Goal: Transaction & Acquisition: Download file/media

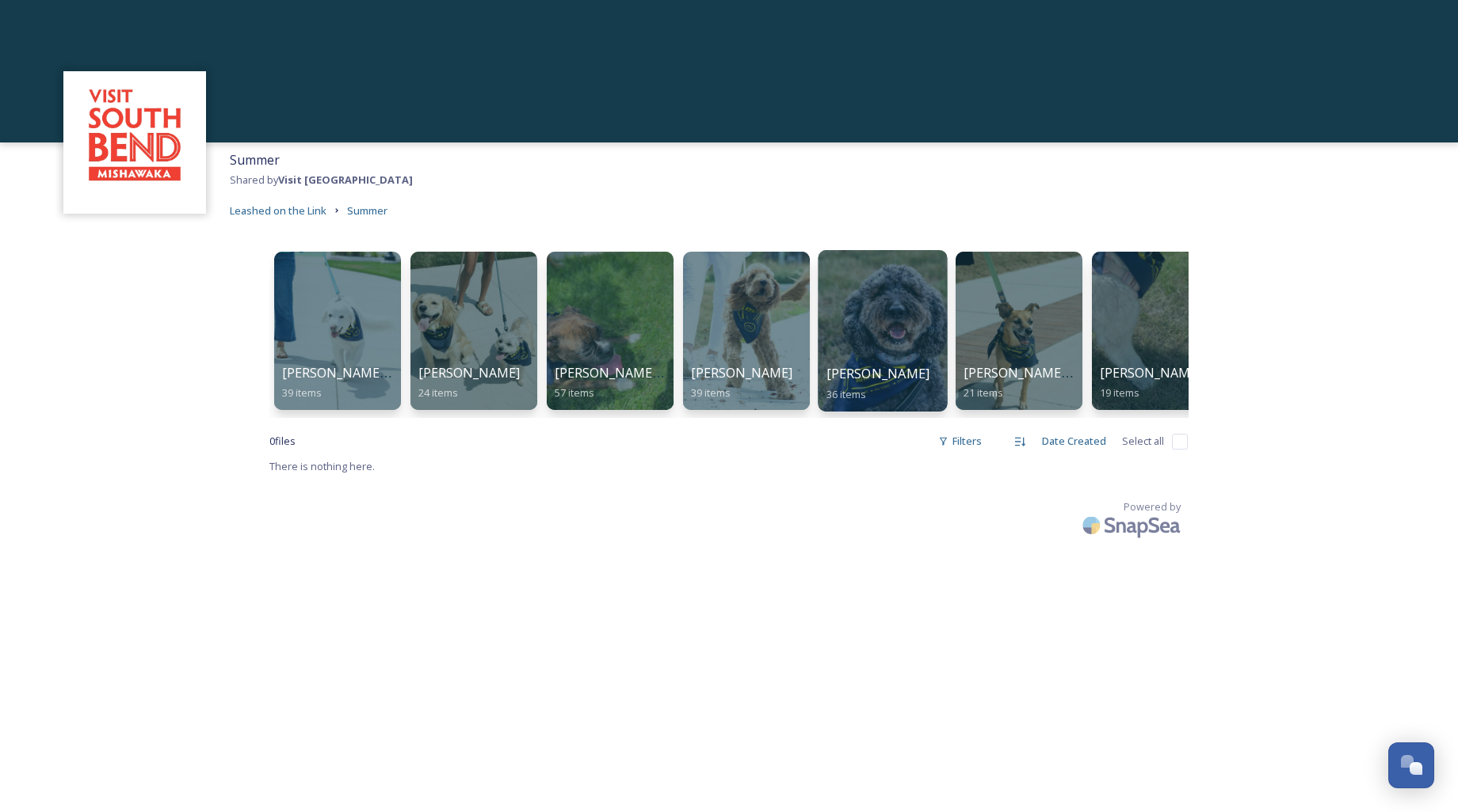
click at [887, 333] on div at bounding box center [882, 331] width 129 height 162
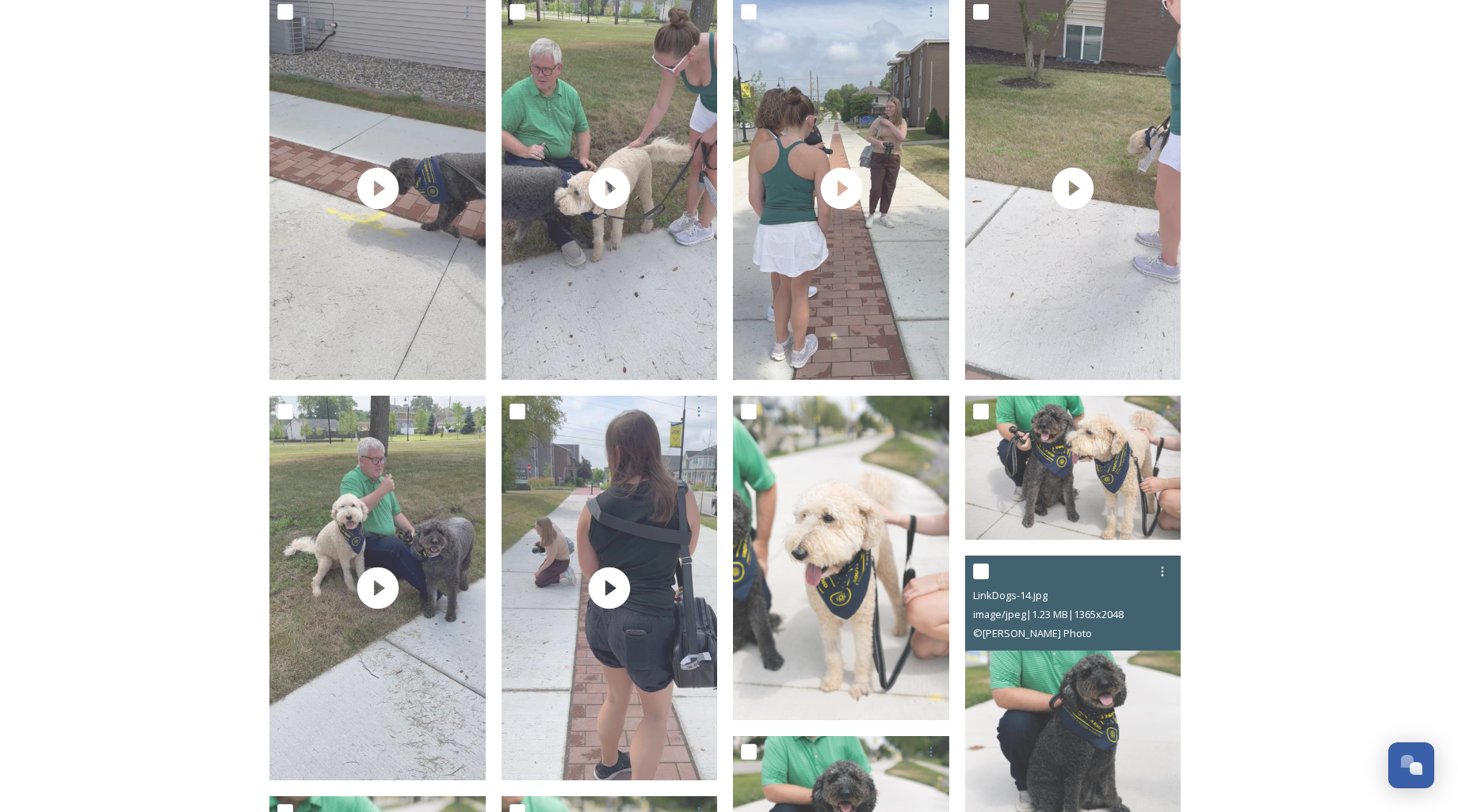
scroll to position [1397, 0]
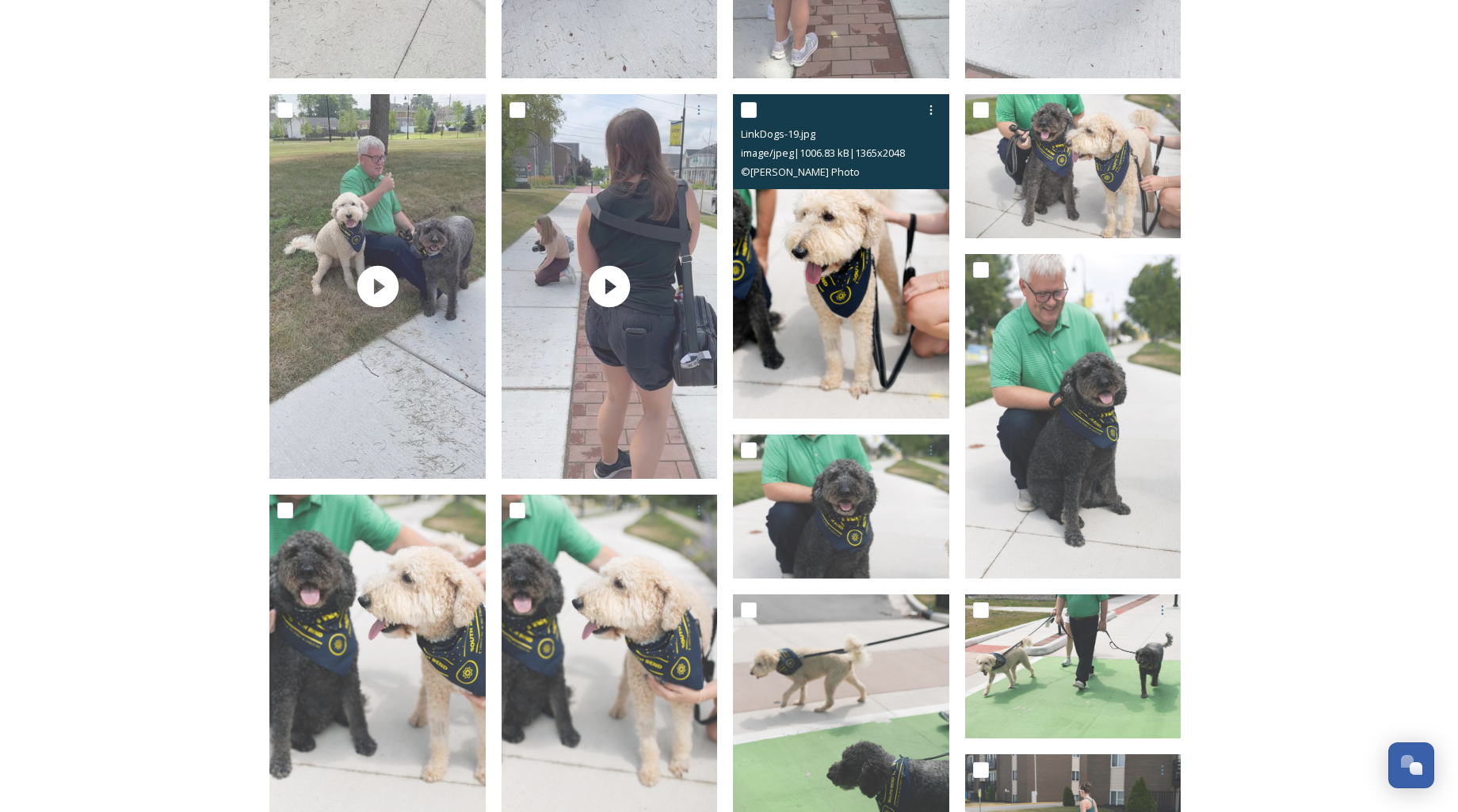
click at [847, 314] on img at bounding box center [841, 256] width 217 height 324
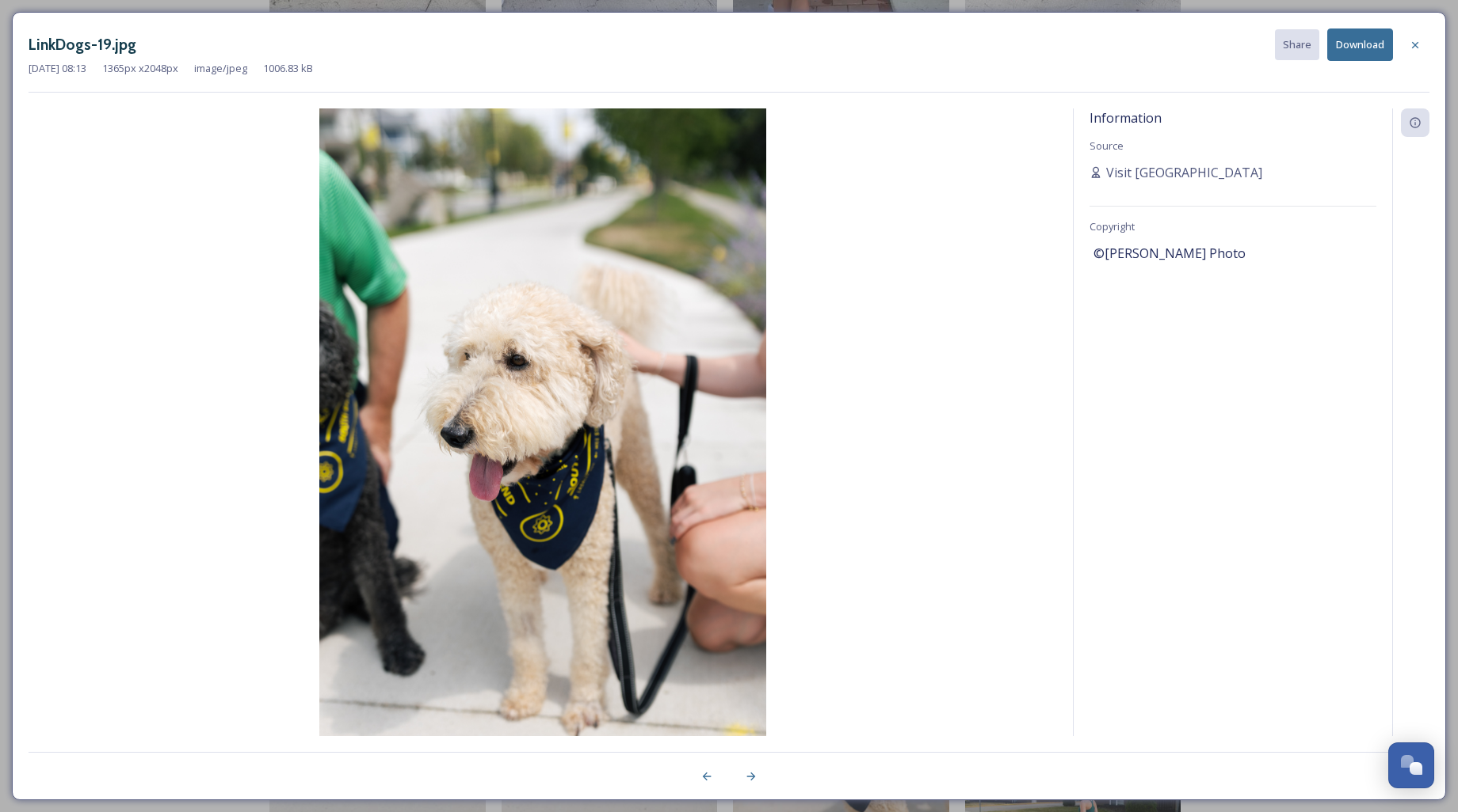
click at [1365, 51] on button "Download" at bounding box center [1359, 44] width 66 height 32
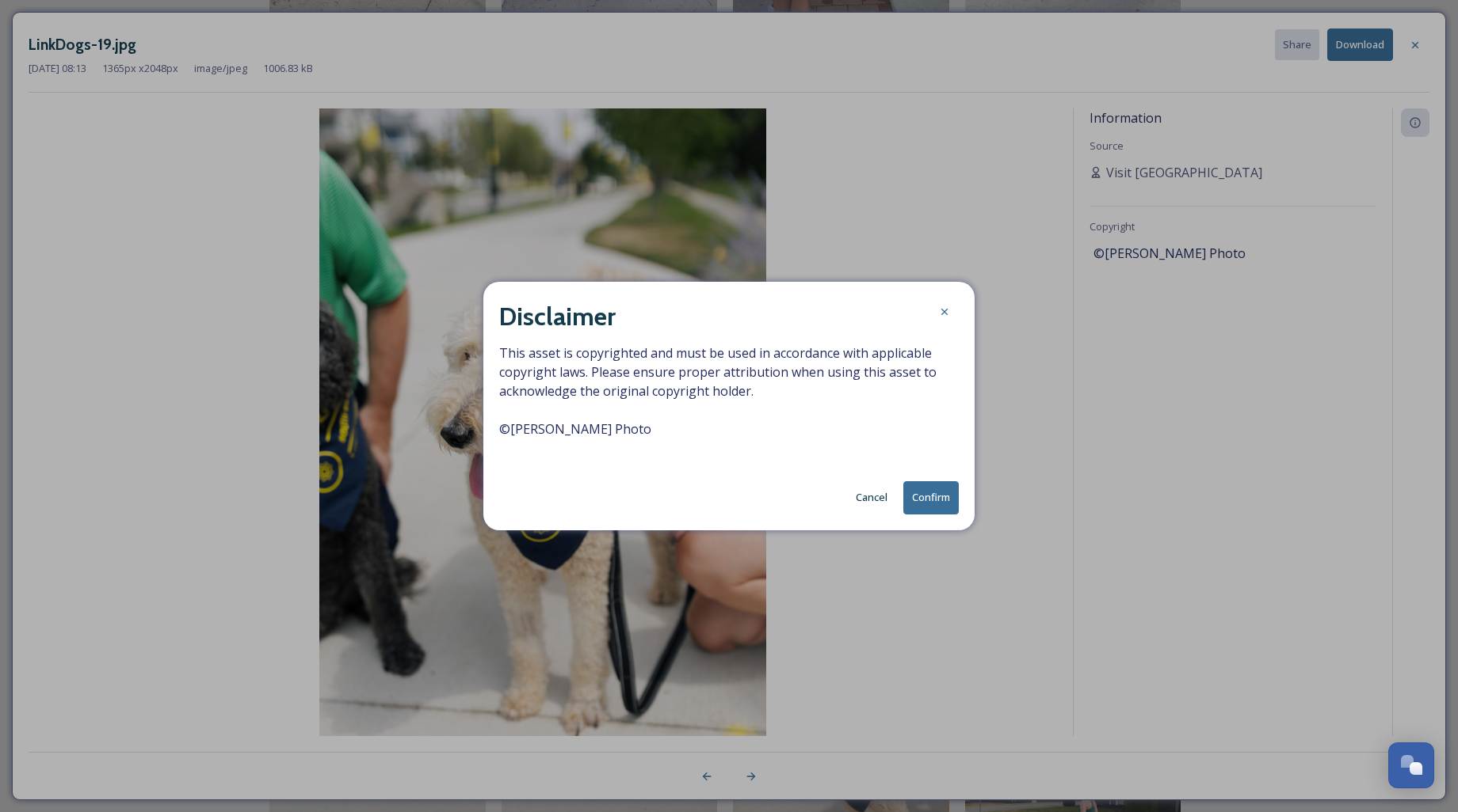
click at [936, 494] on button "Confirm" at bounding box center [930, 497] width 56 height 32
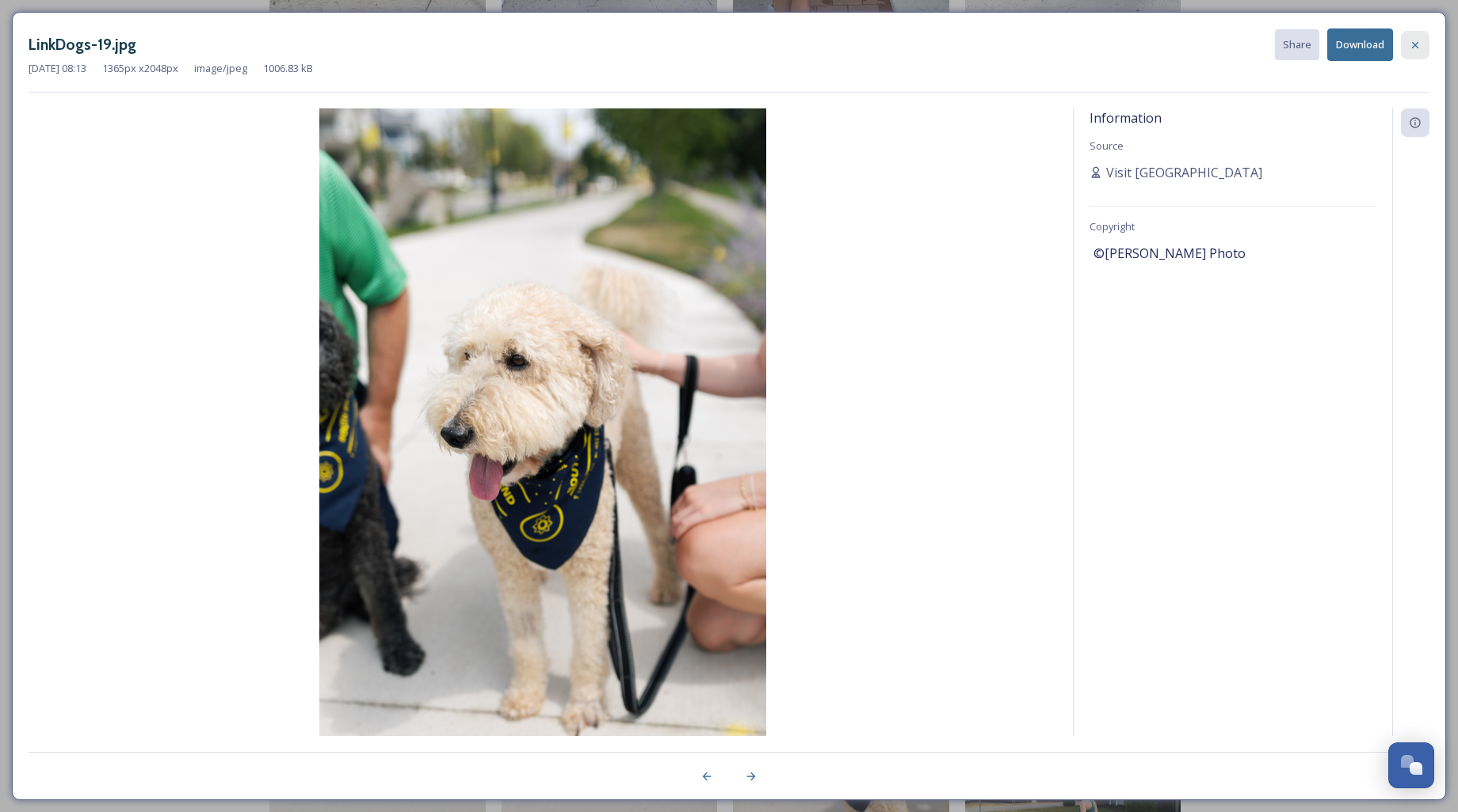
click at [1412, 44] on icon at bounding box center [1414, 45] width 12 height 12
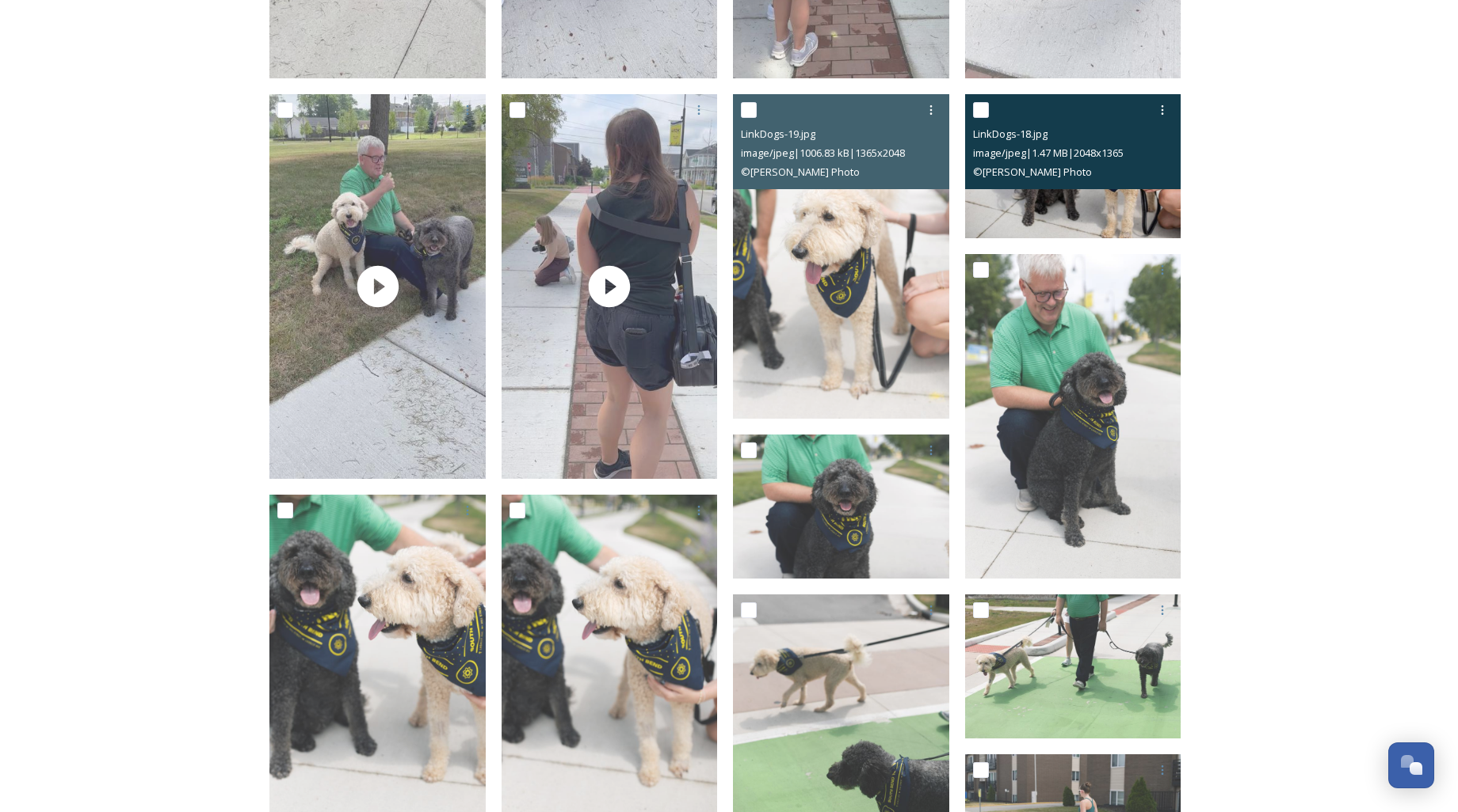
click at [1089, 202] on img at bounding box center [1073, 167] width 217 height 144
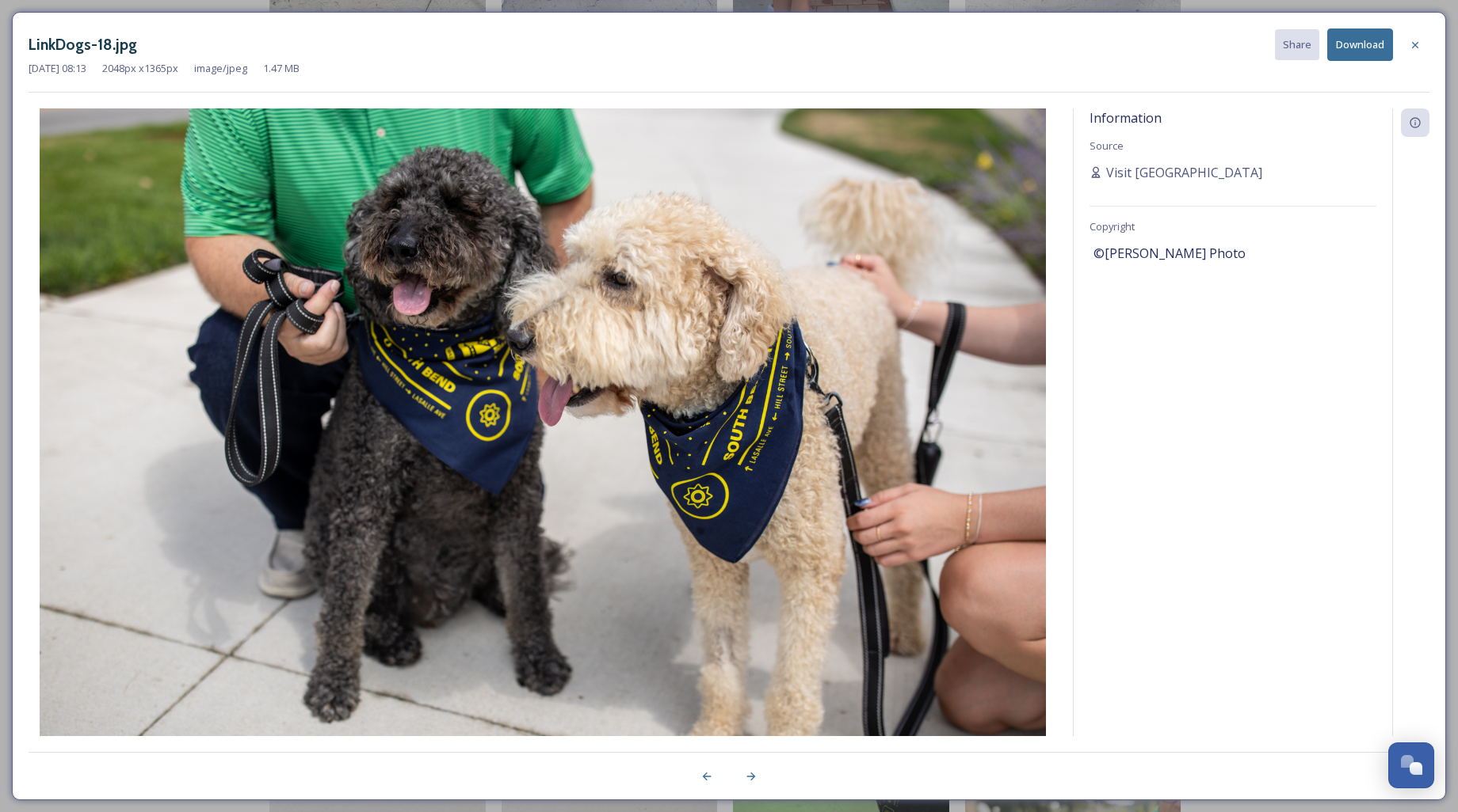
click at [1369, 43] on button "Download" at bounding box center [1359, 44] width 66 height 32
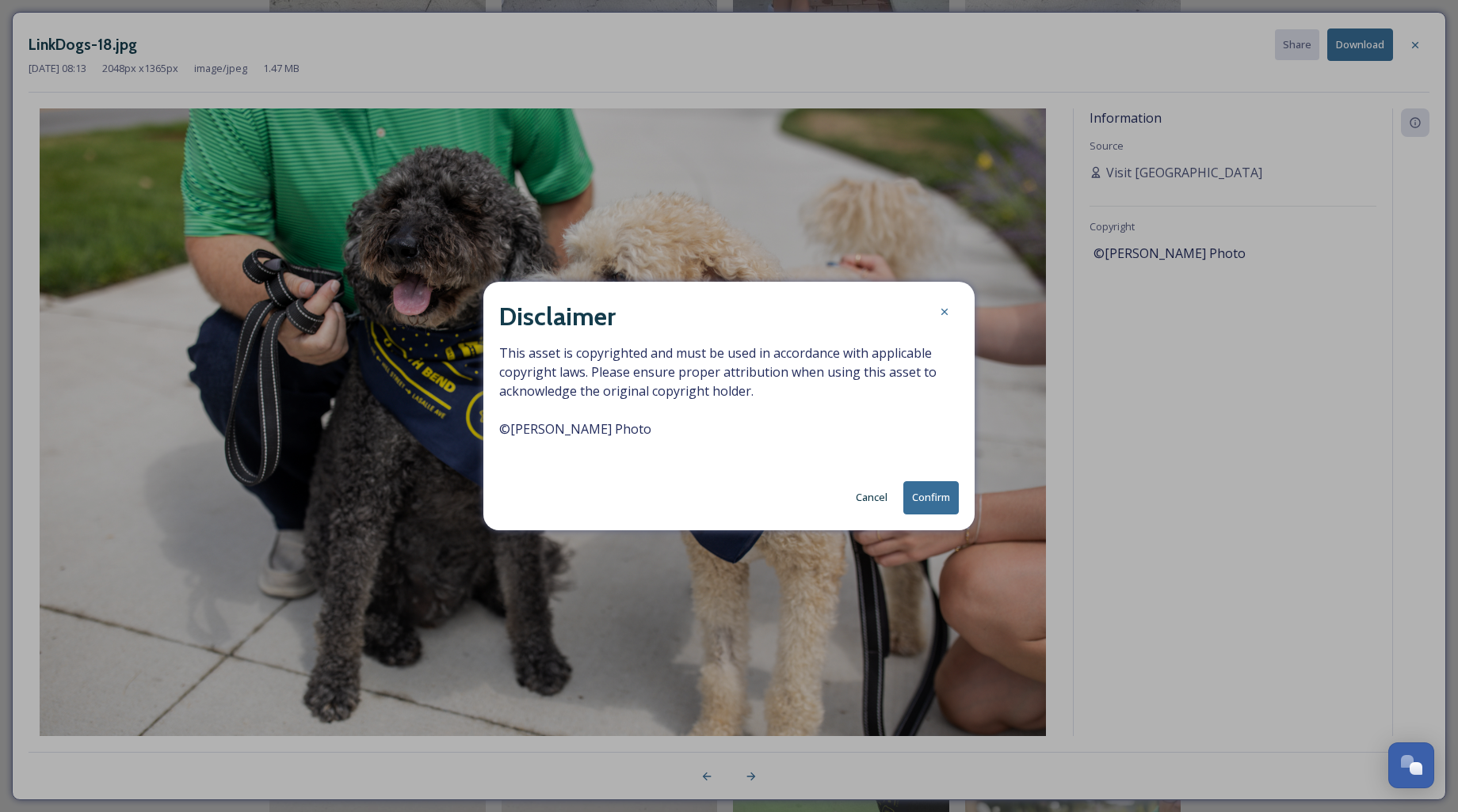
click at [932, 502] on button "Confirm" at bounding box center [930, 497] width 56 height 32
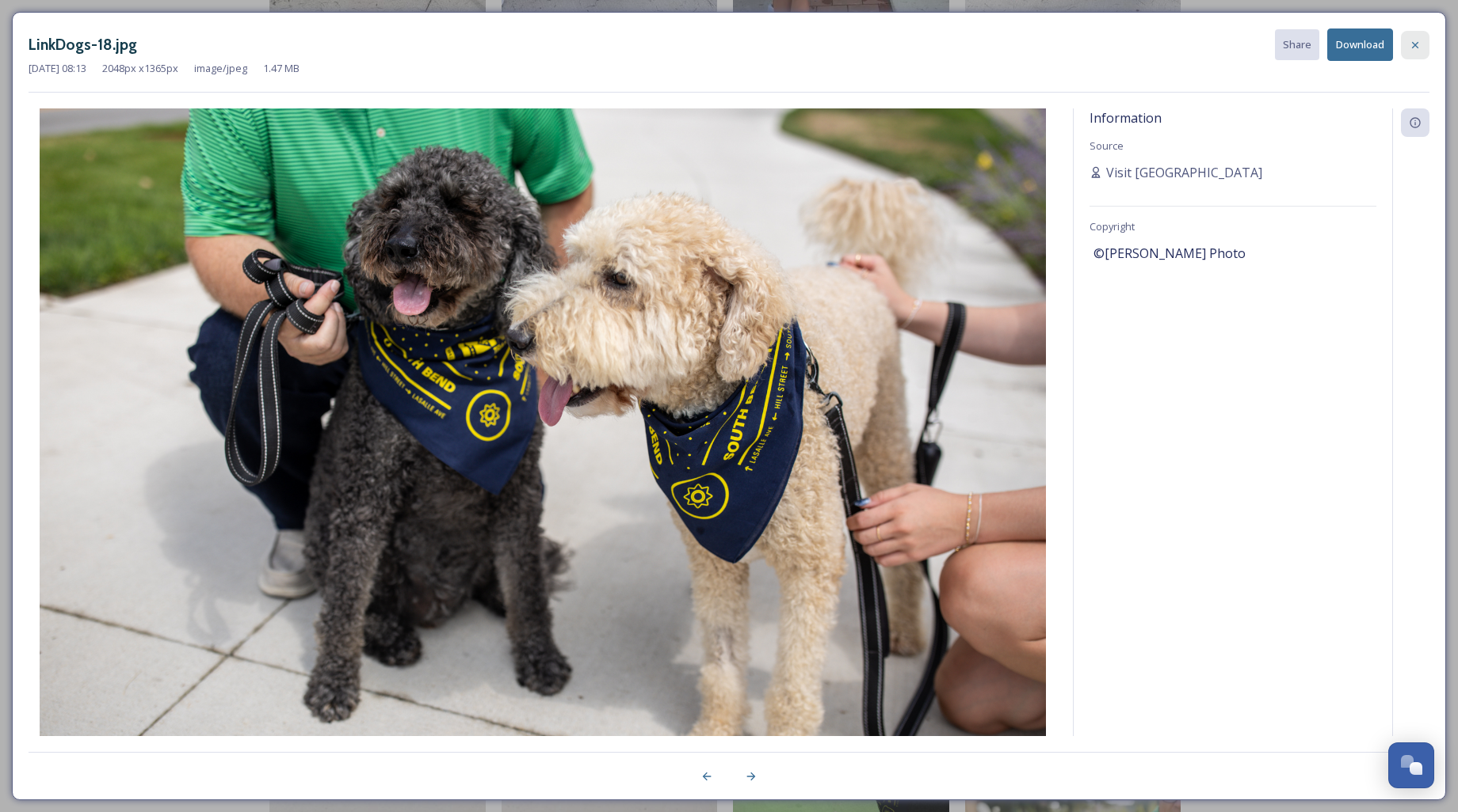
click at [1416, 47] on icon at bounding box center [1414, 45] width 12 height 12
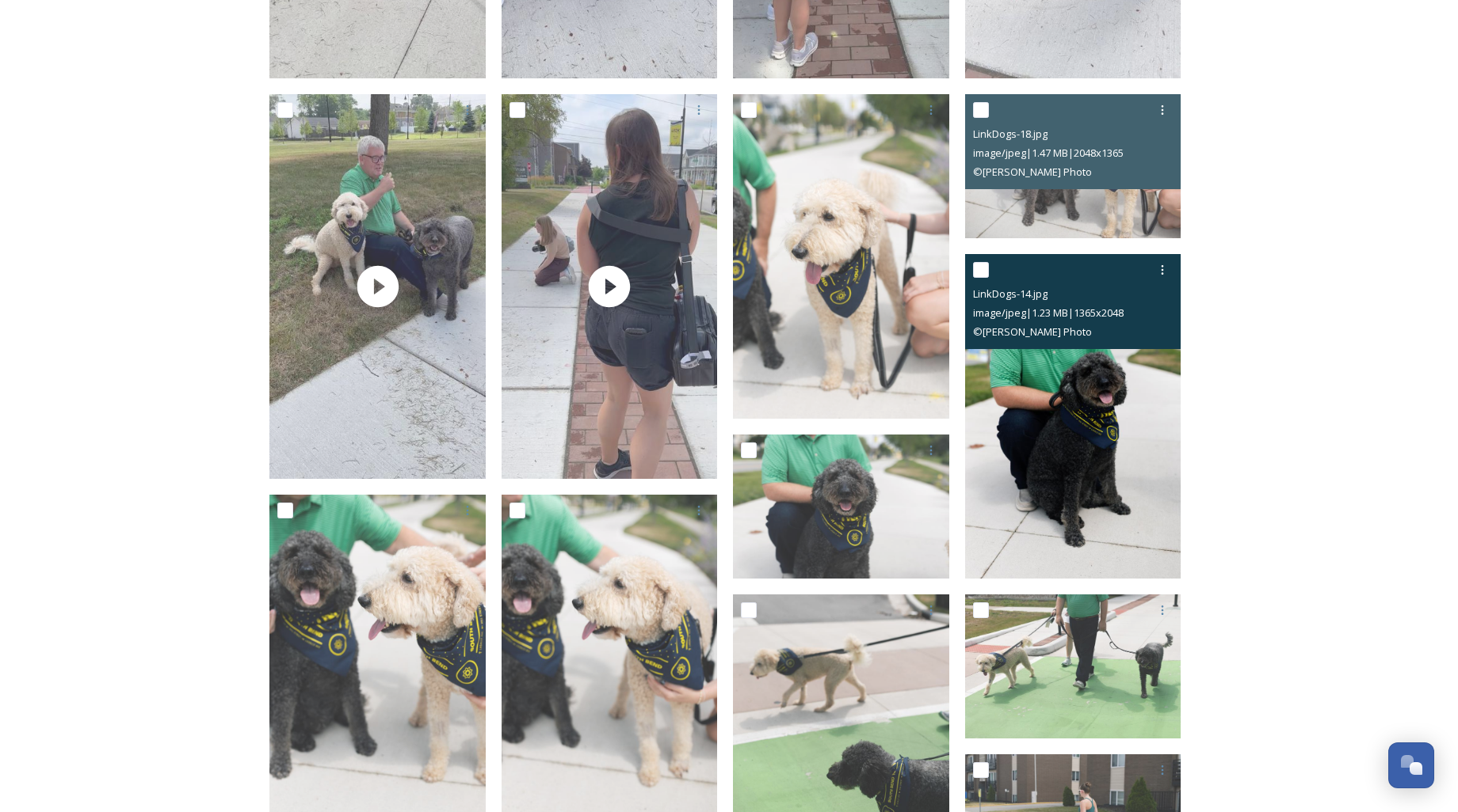
click at [1086, 435] on img at bounding box center [1073, 416] width 217 height 324
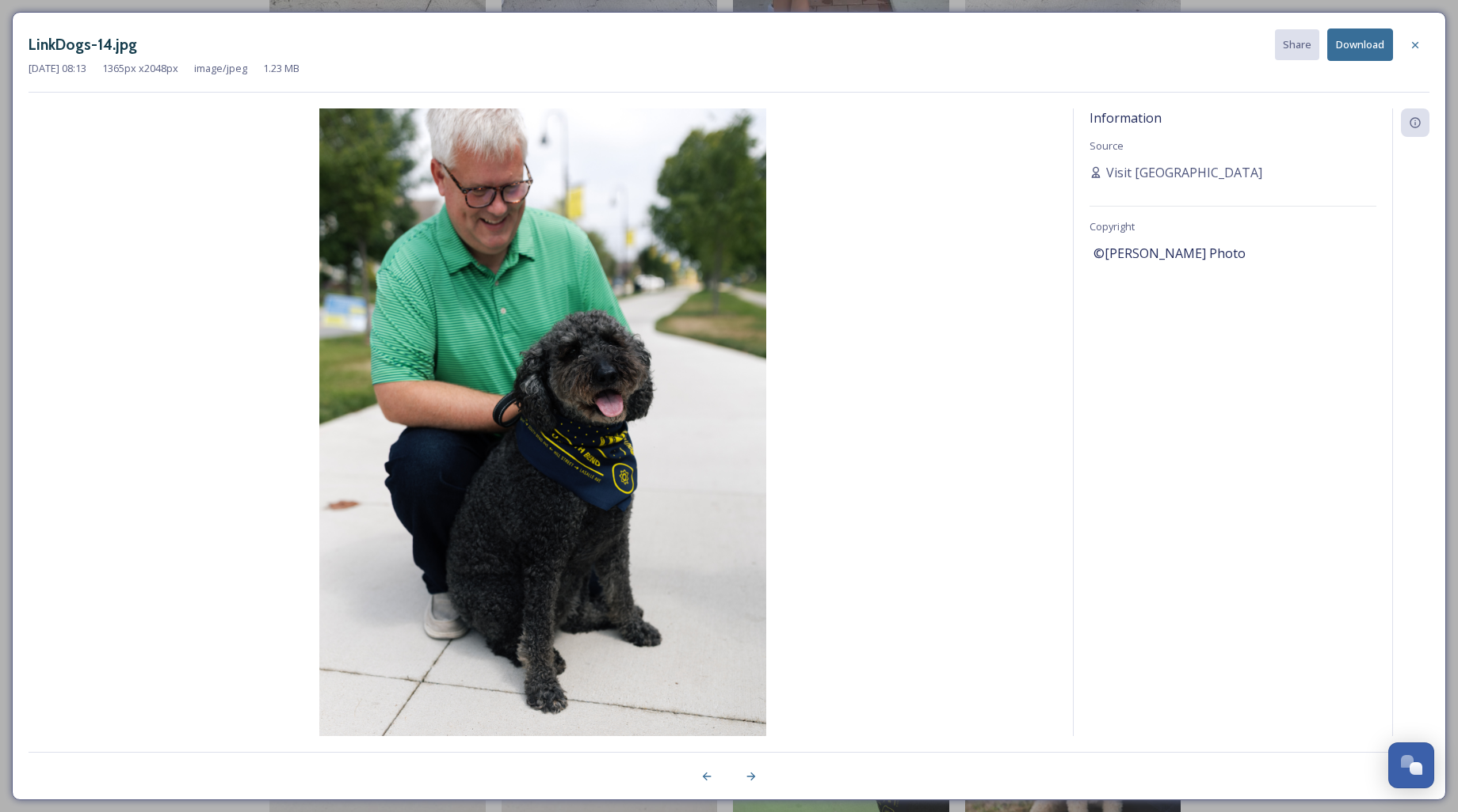
click at [1350, 44] on button "Download" at bounding box center [1359, 44] width 66 height 32
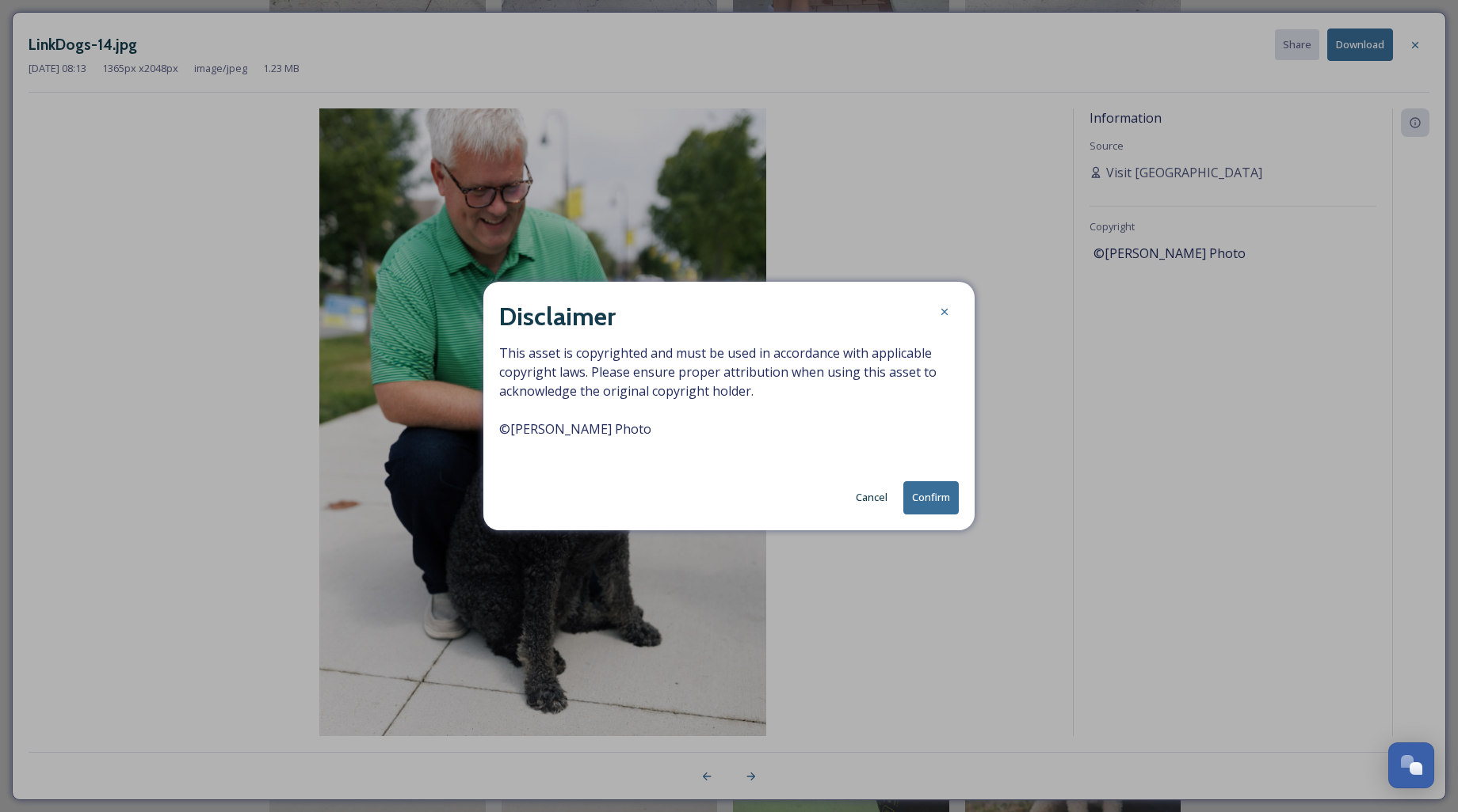
click at [934, 498] on button "Confirm" at bounding box center [930, 497] width 56 height 32
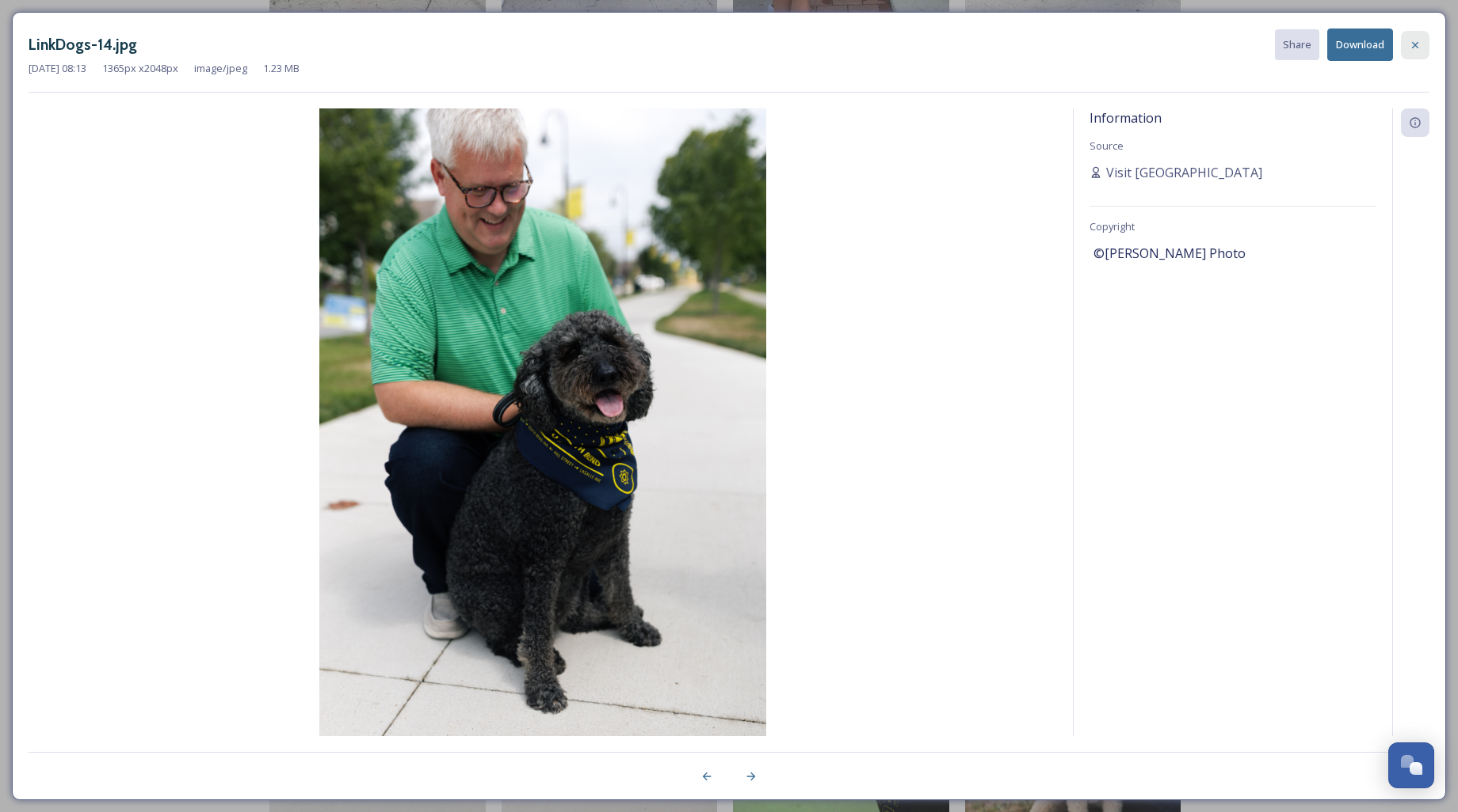
click at [1414, 51] on icon at bounding box center [1414, 45] width 12 height 12
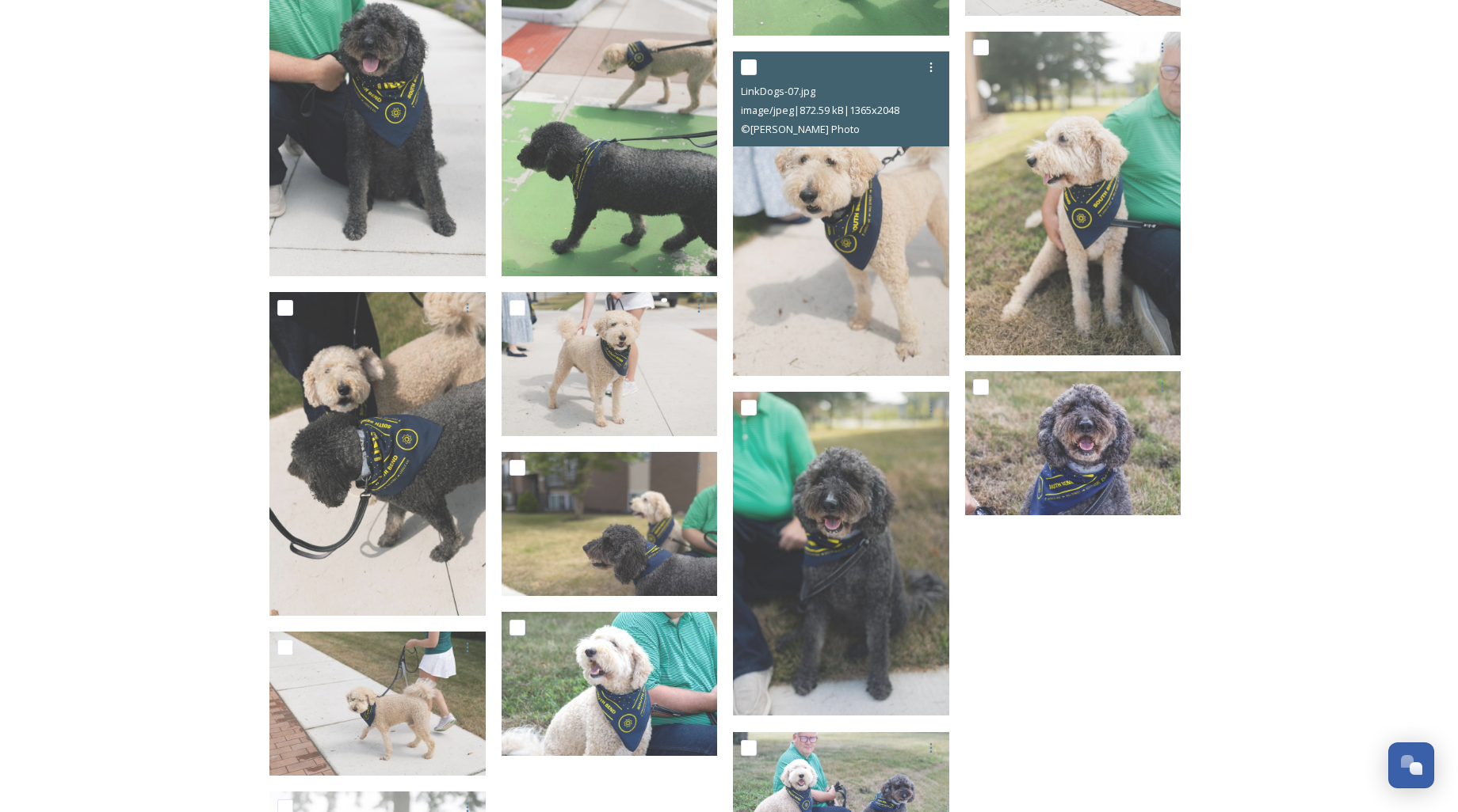
scroll to position [2280, 0]
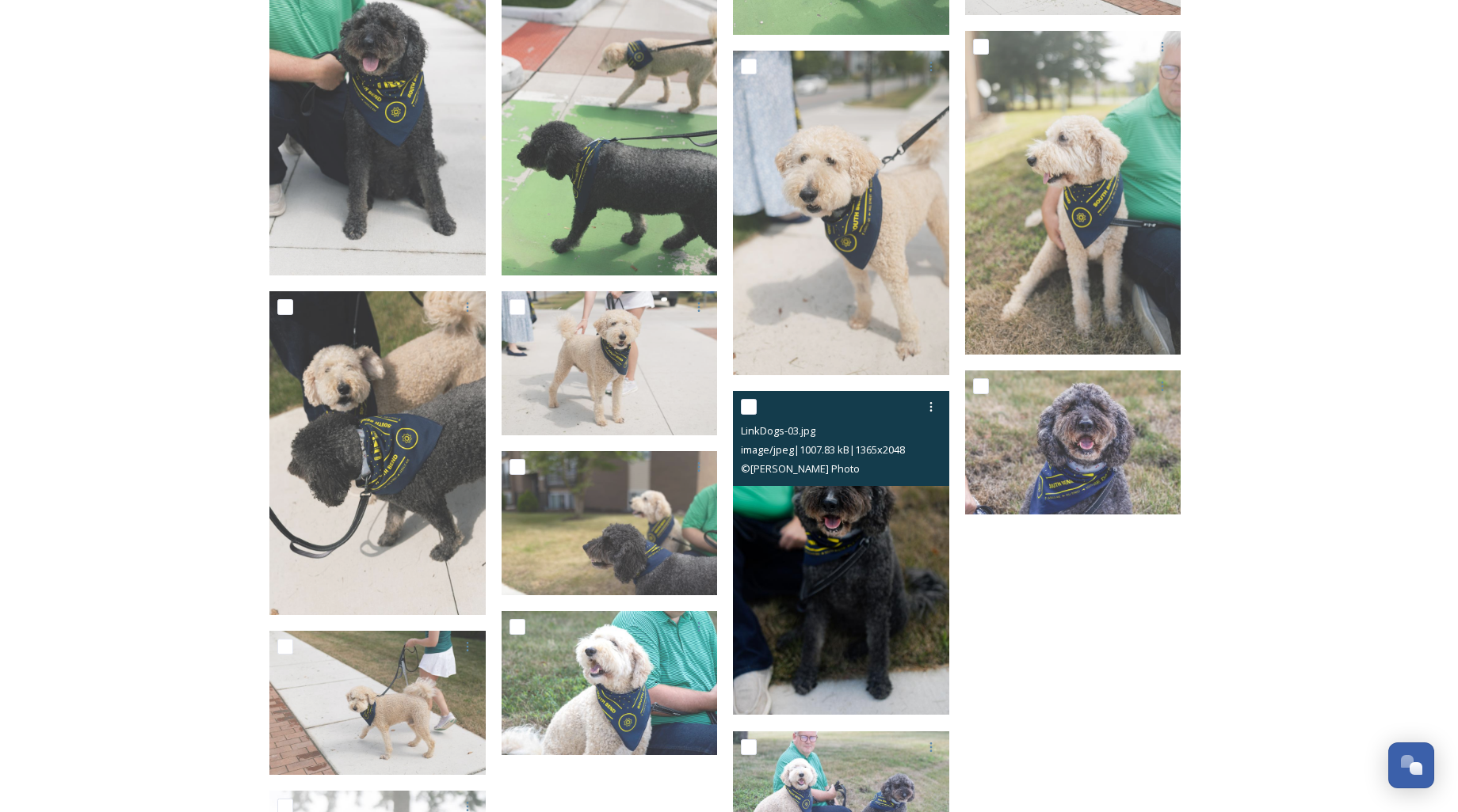
click at [843, 567] on img at bounding box center [841, 553] width 217 height 324
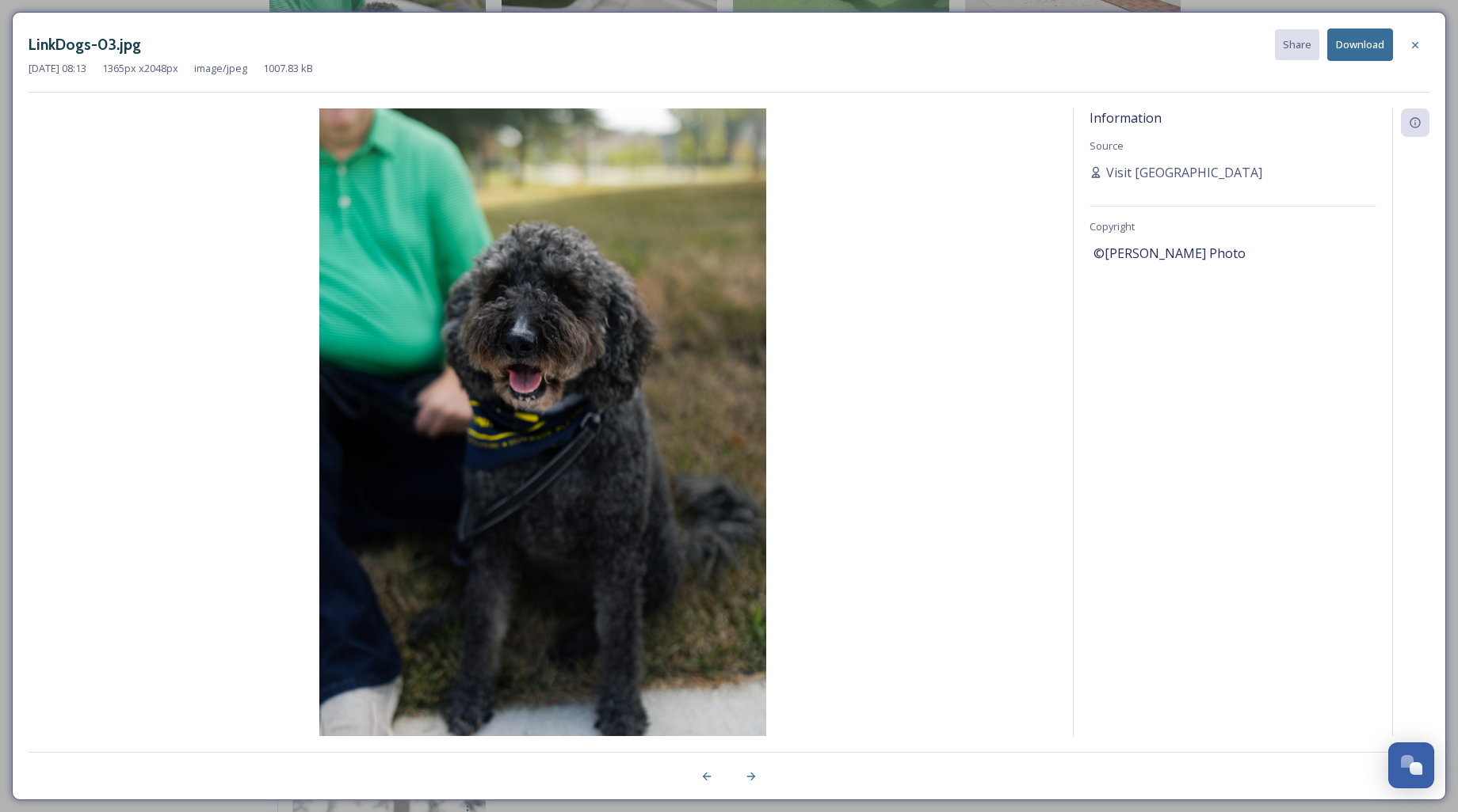
click at [1368, 46] on button "Download" at bounding box center [1359, 44] width 66 height 32
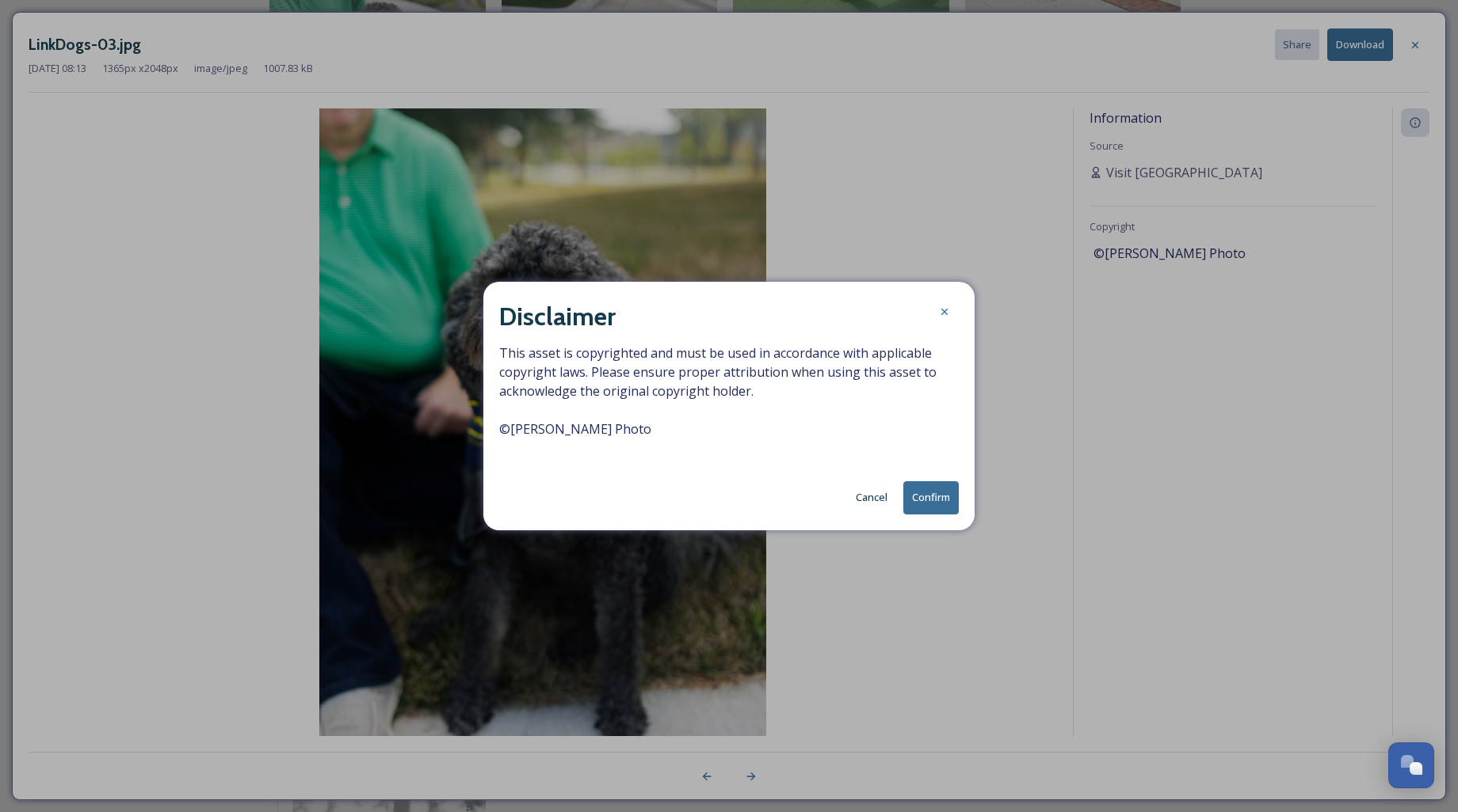
click at [934, 495] on button "Confirm" at bounding box center [930, 497] width 56 height 32
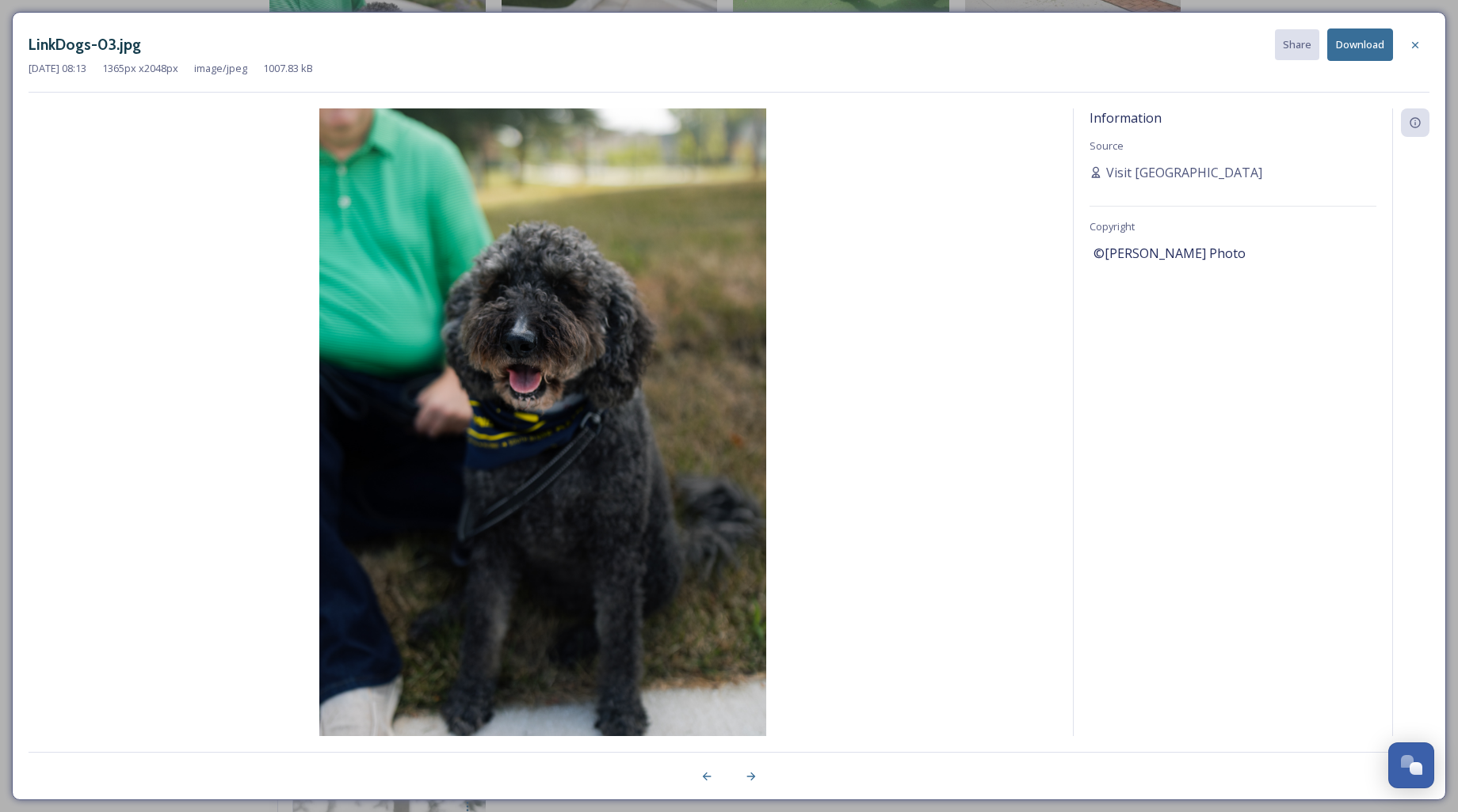
click at [1416, 46] on icon at bounding box center [1414, 45] width 12 height 12
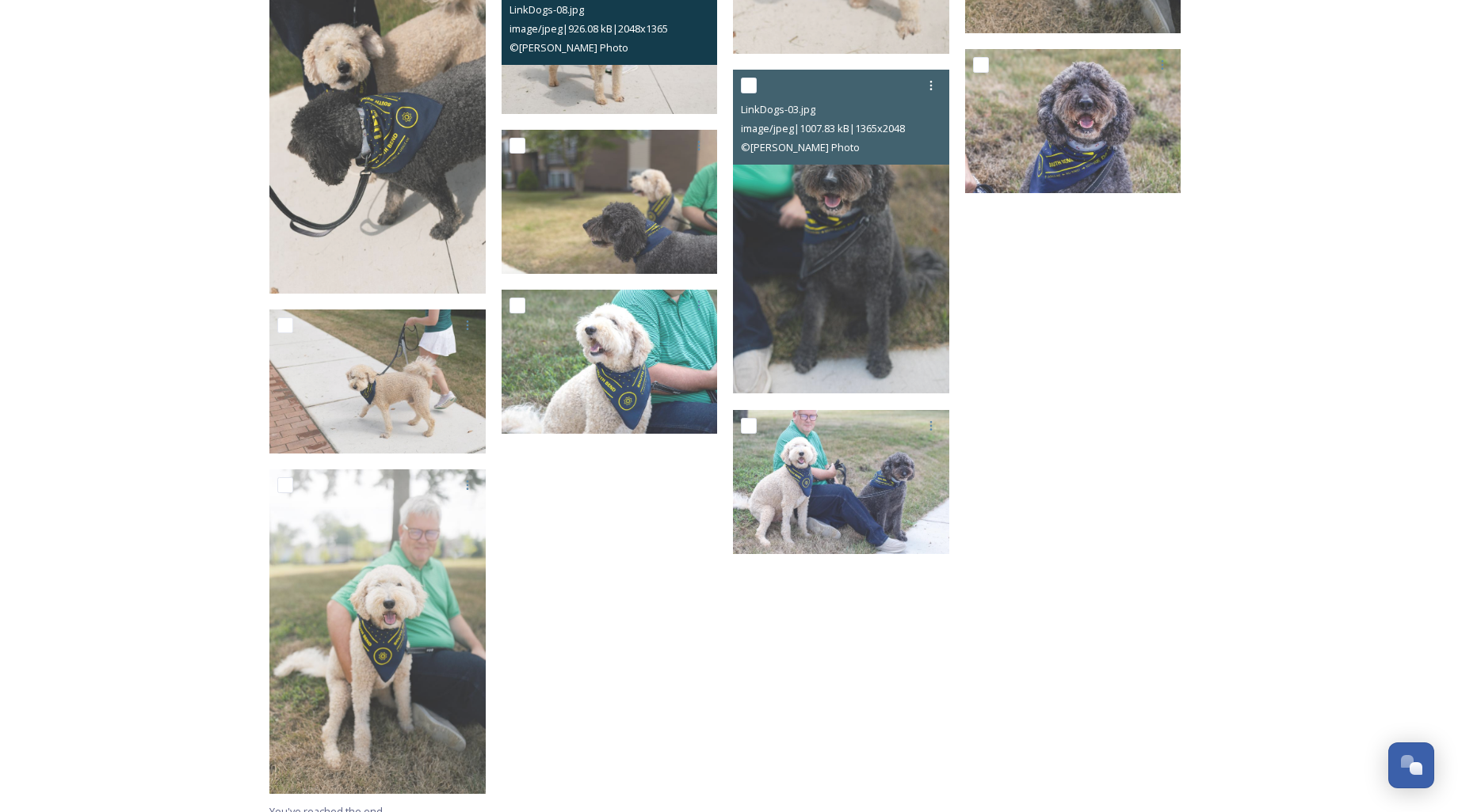
scroll to position [2691, 0]
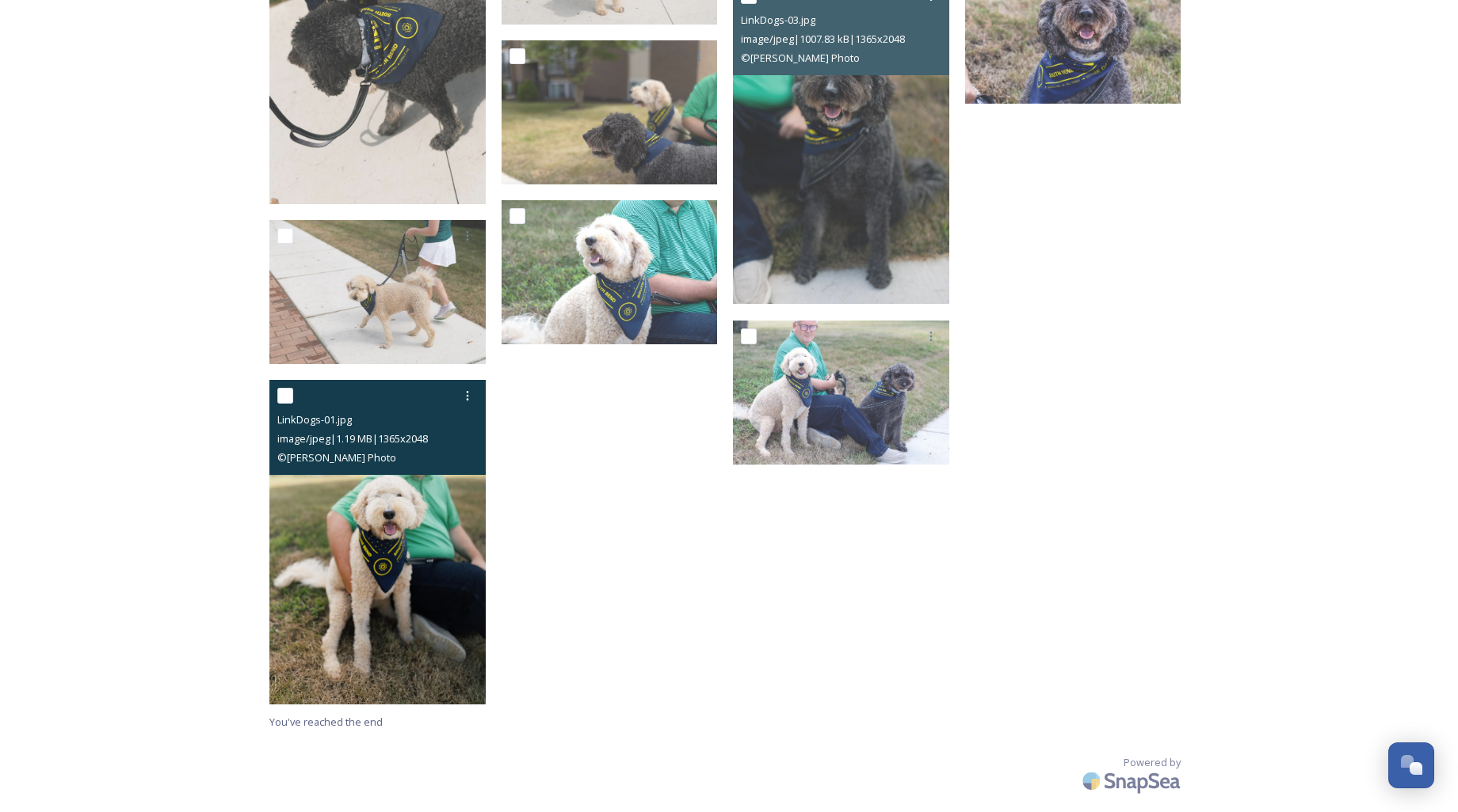
click at [371, 526] on img at bounding box center [378, 542] width 217 height 324
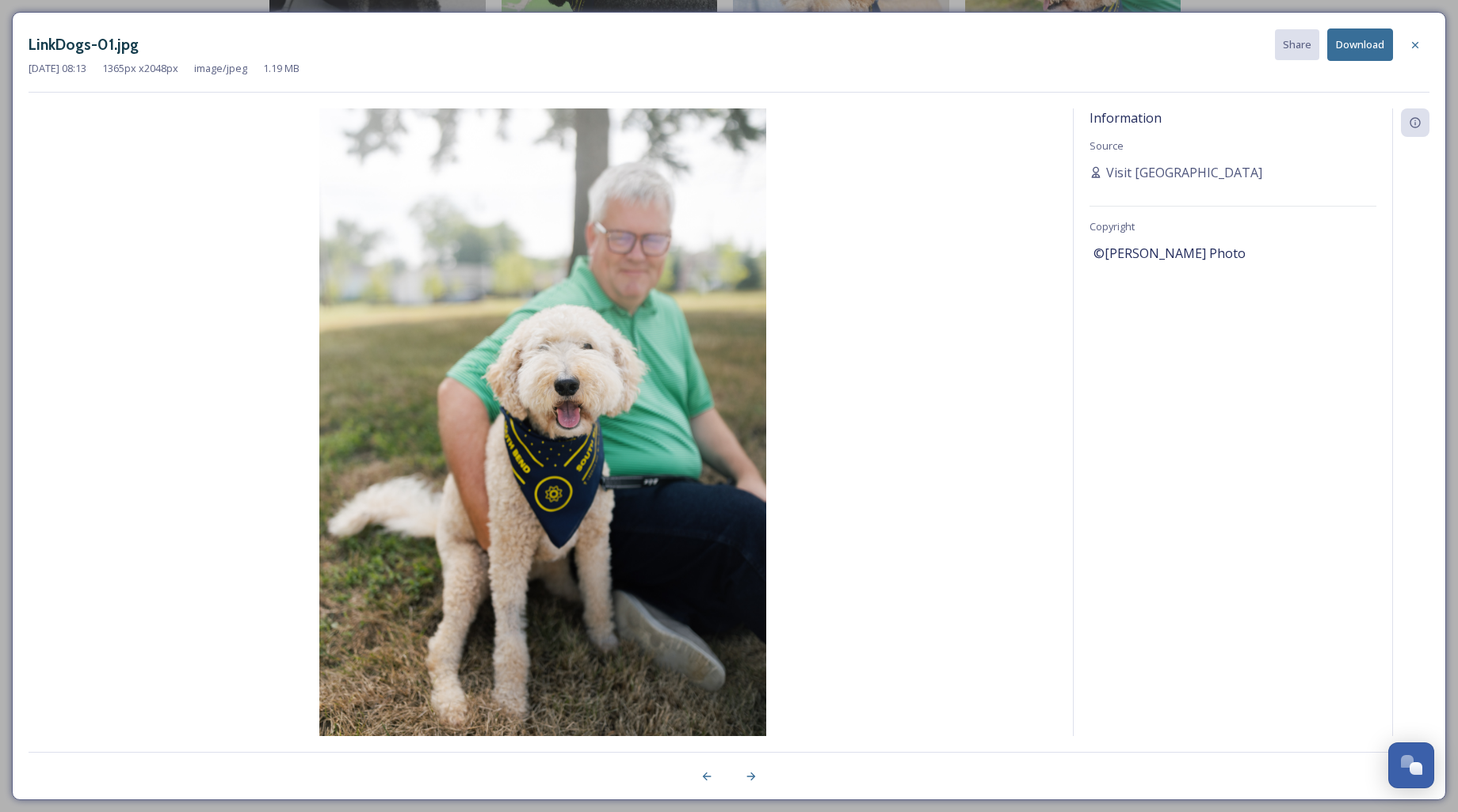
click at [1368, 51] on button "Download" at bounding box center [1359, 44] width 66 height 32
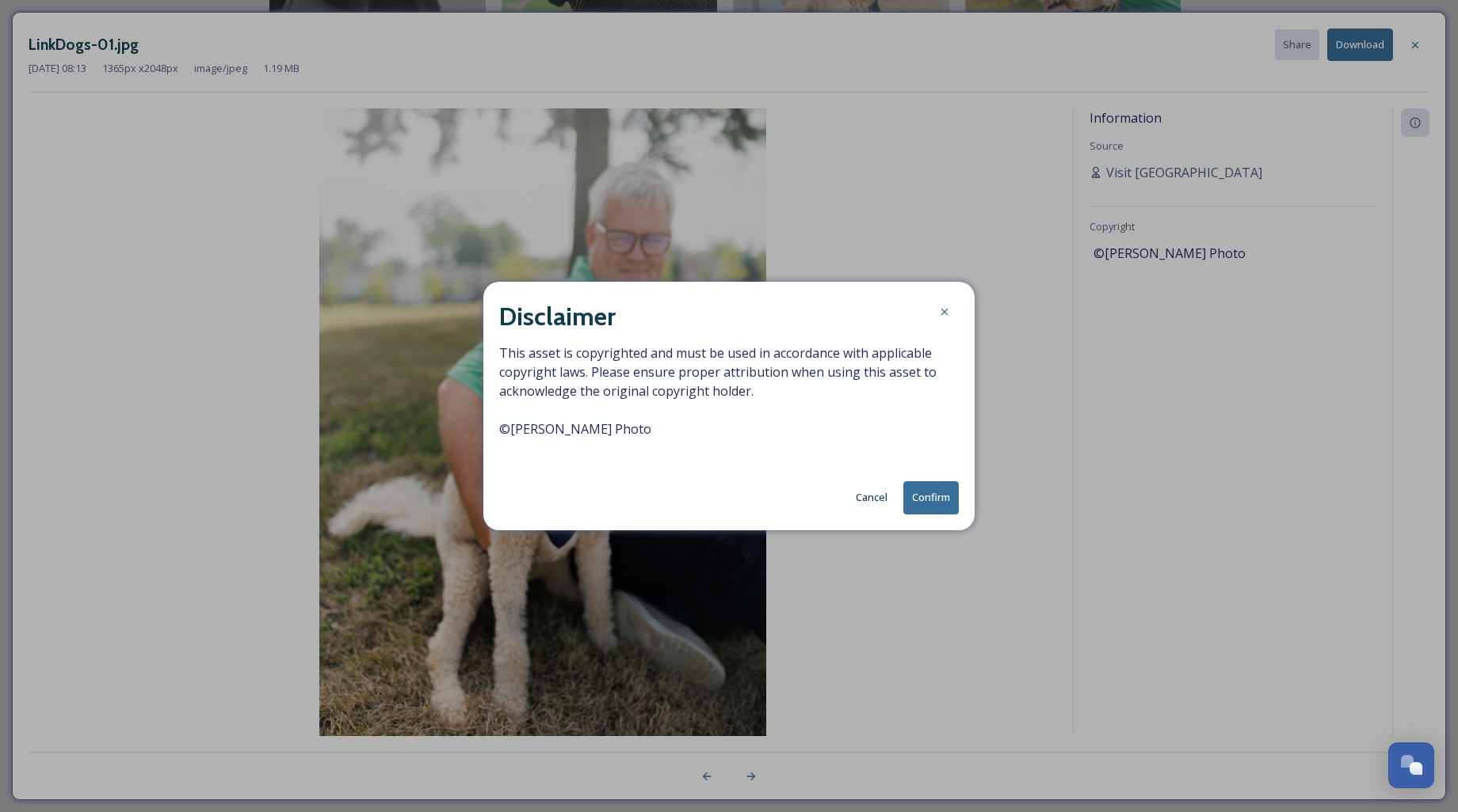
click at [934, 498] on button "Confirm" at bounding box center [930, 497] width 56 height 32
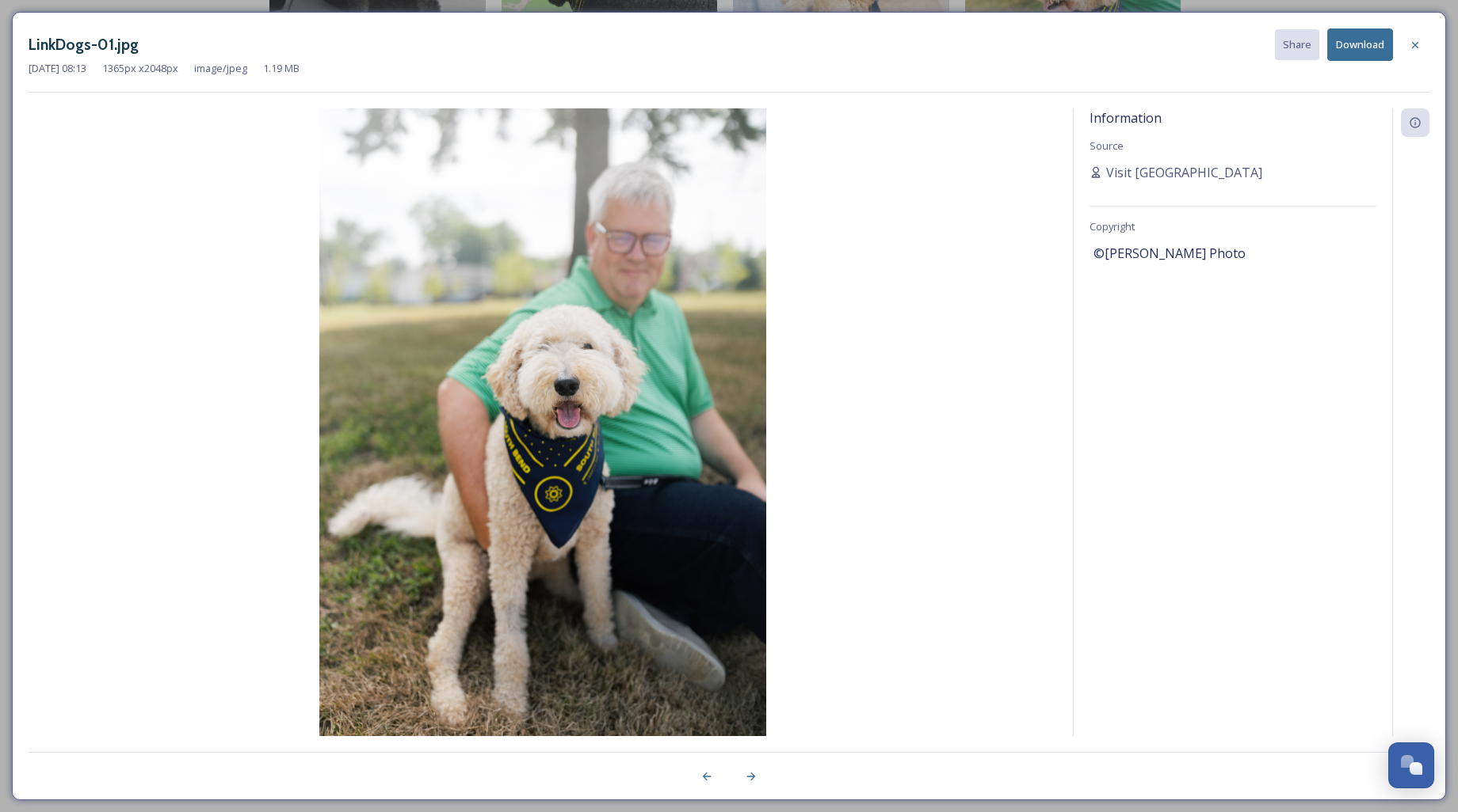
click at [1417, 56] on div at bounding box center [1415, 45] width 28 height 28
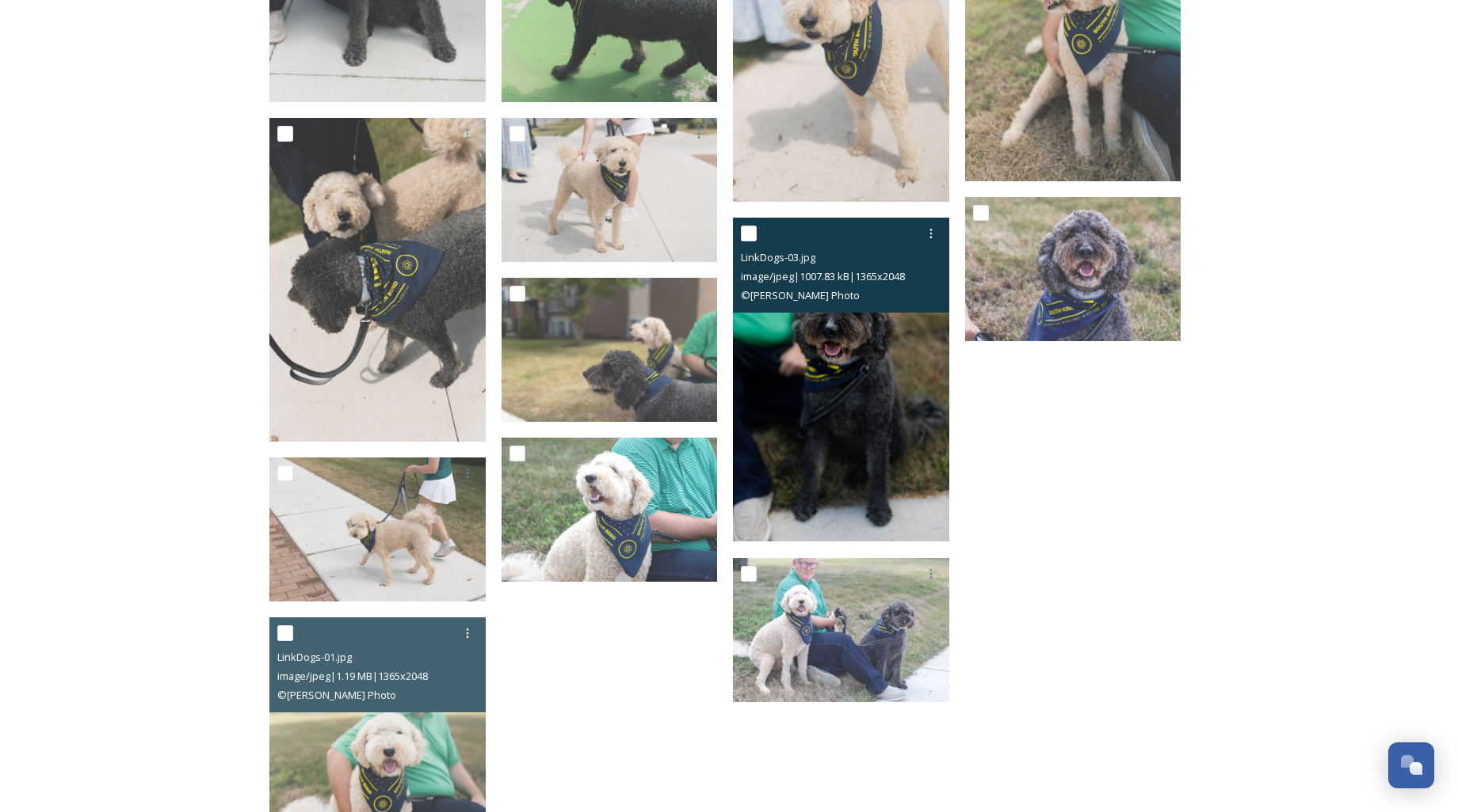
click at [846, 407] on img at bounding box center [841, 380] width 217 height 324
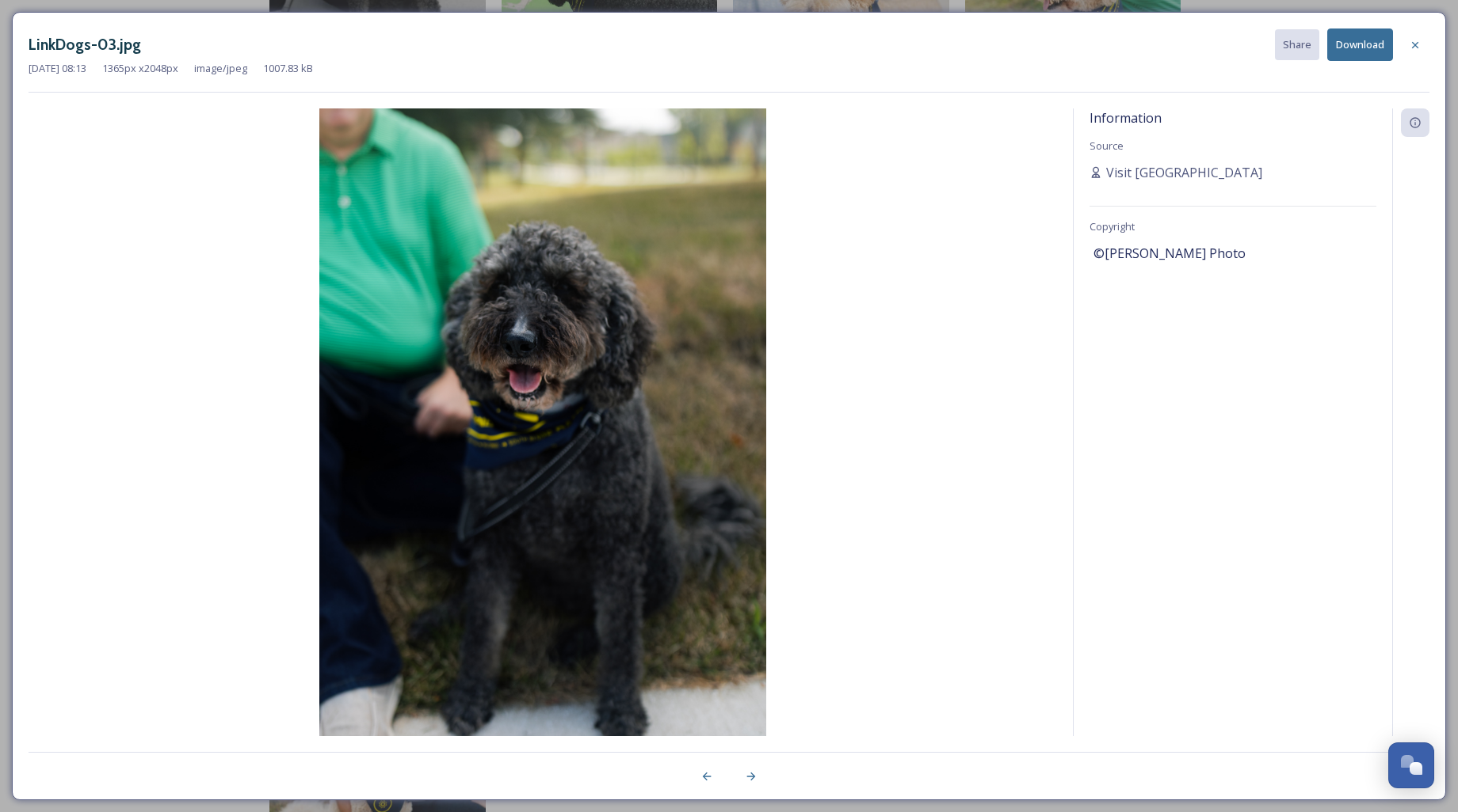
click at [1347, 45] on button "Download" at bounding box center [1359, 44] width 66 height 32
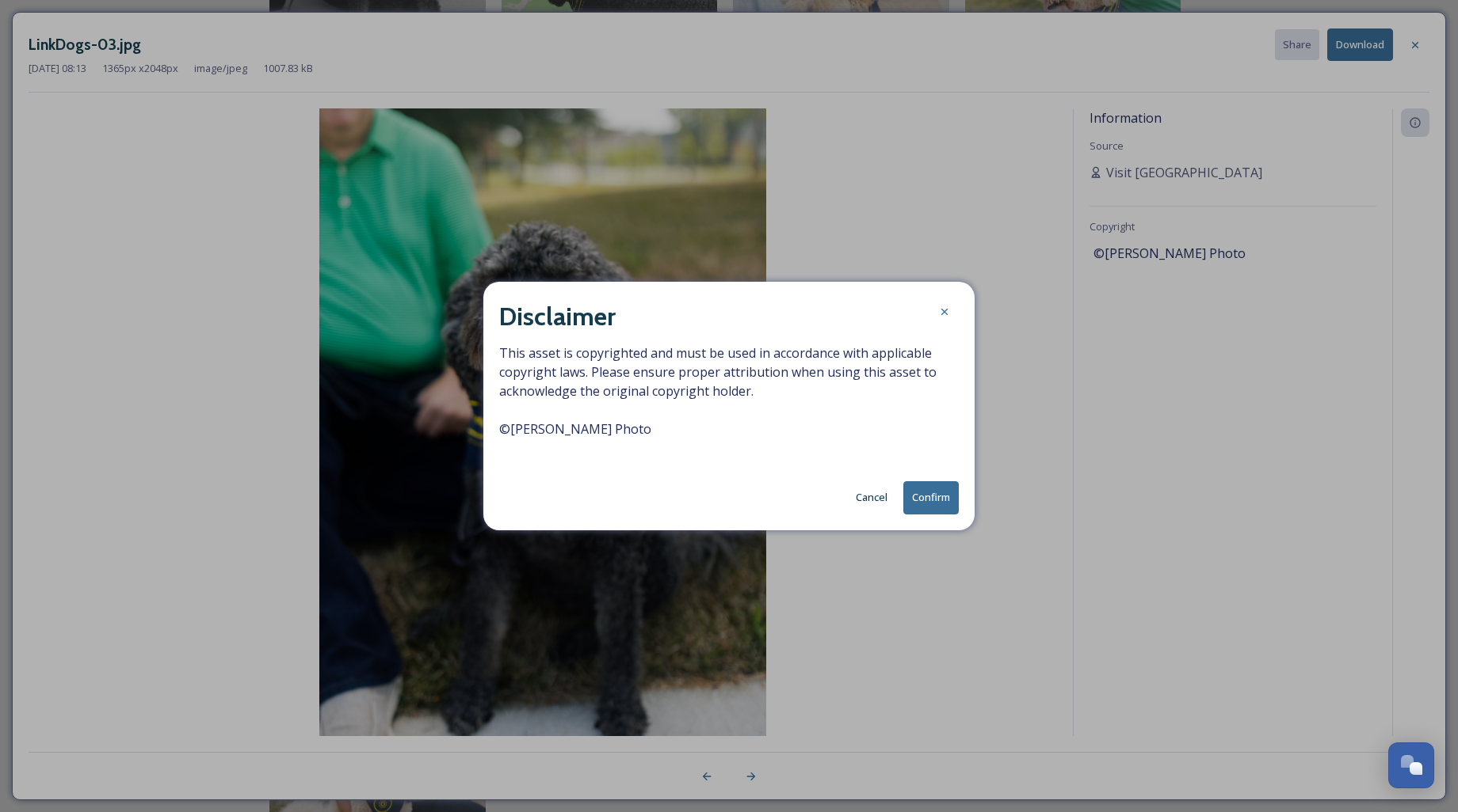
click at [945, 483] on button "Confirm" at bounding box center [930, 497] width 56 height 32
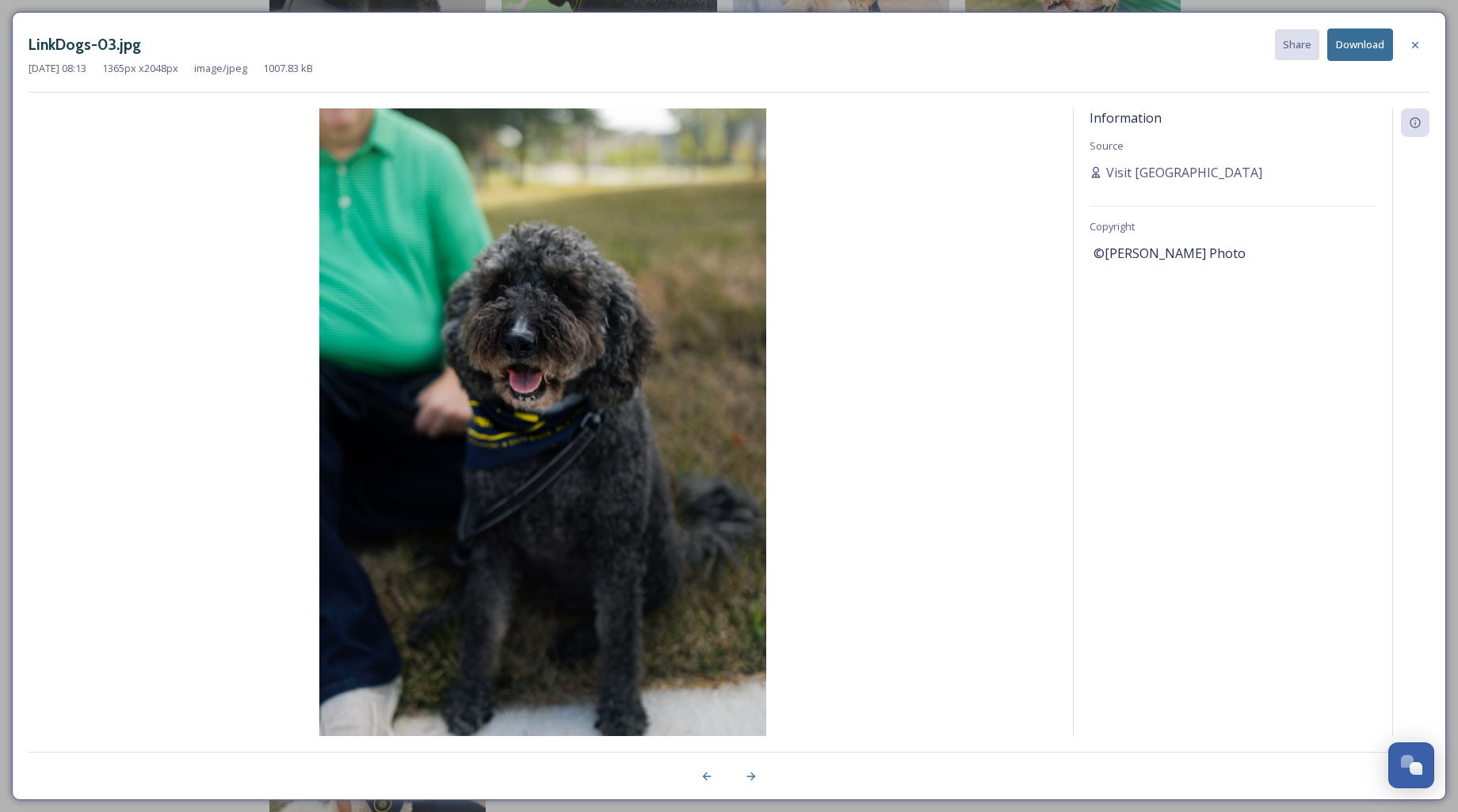
click at [1413, 44] on icon at bounding box center [1415, 45] width 7 height 7
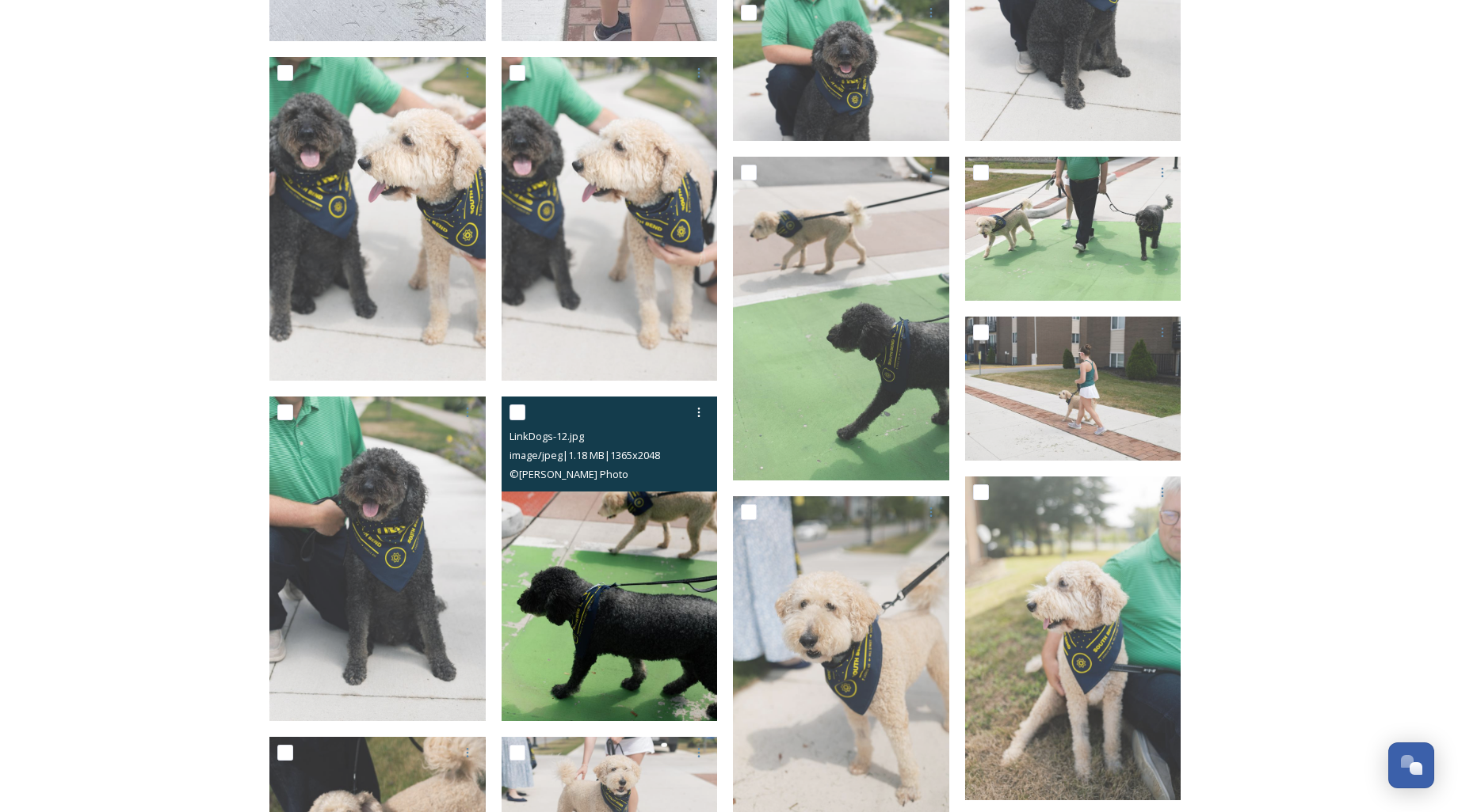
scroll to position [1625, 0]
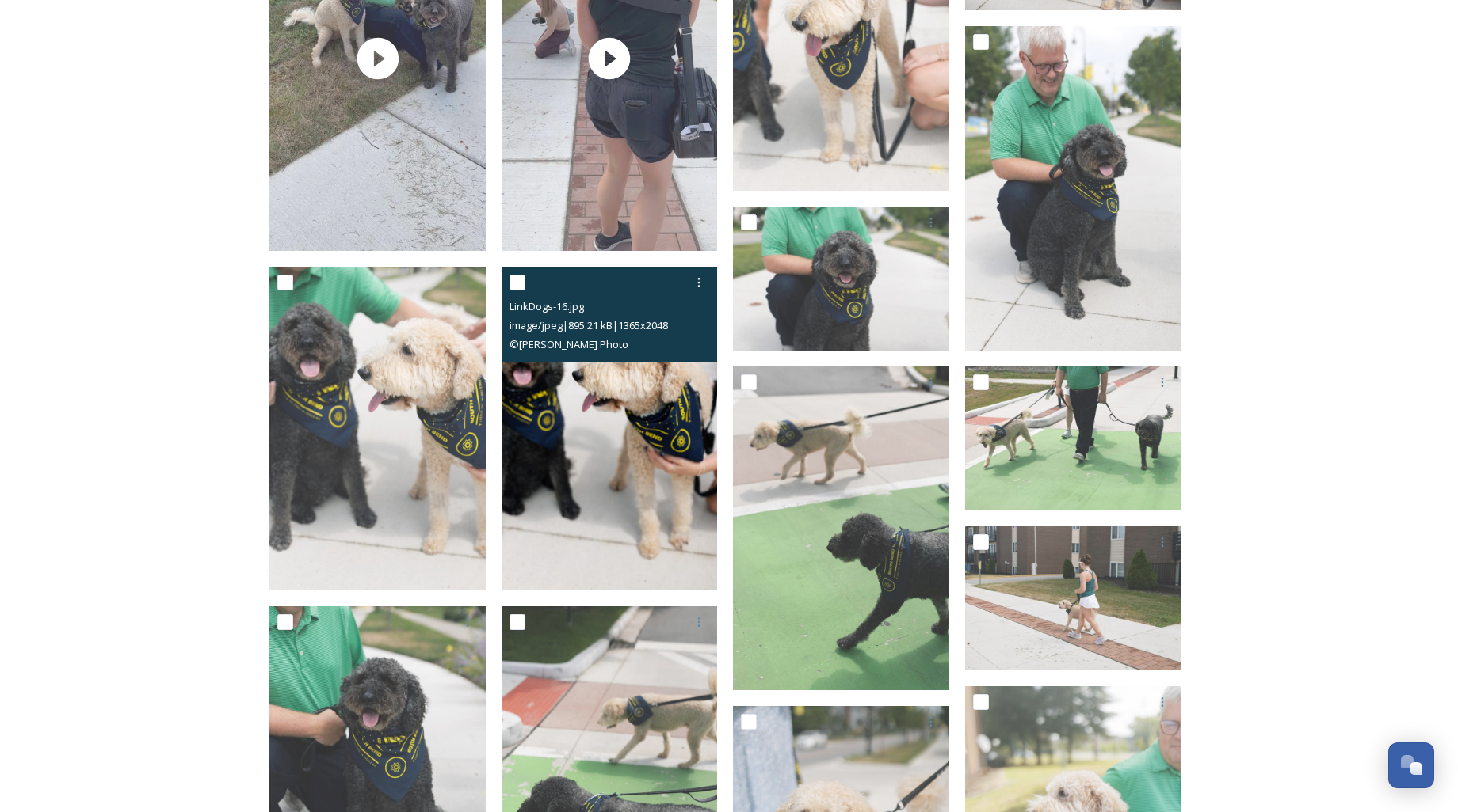
click at [607, 430] on img at bounding box center [609, 429] width 217 height 324
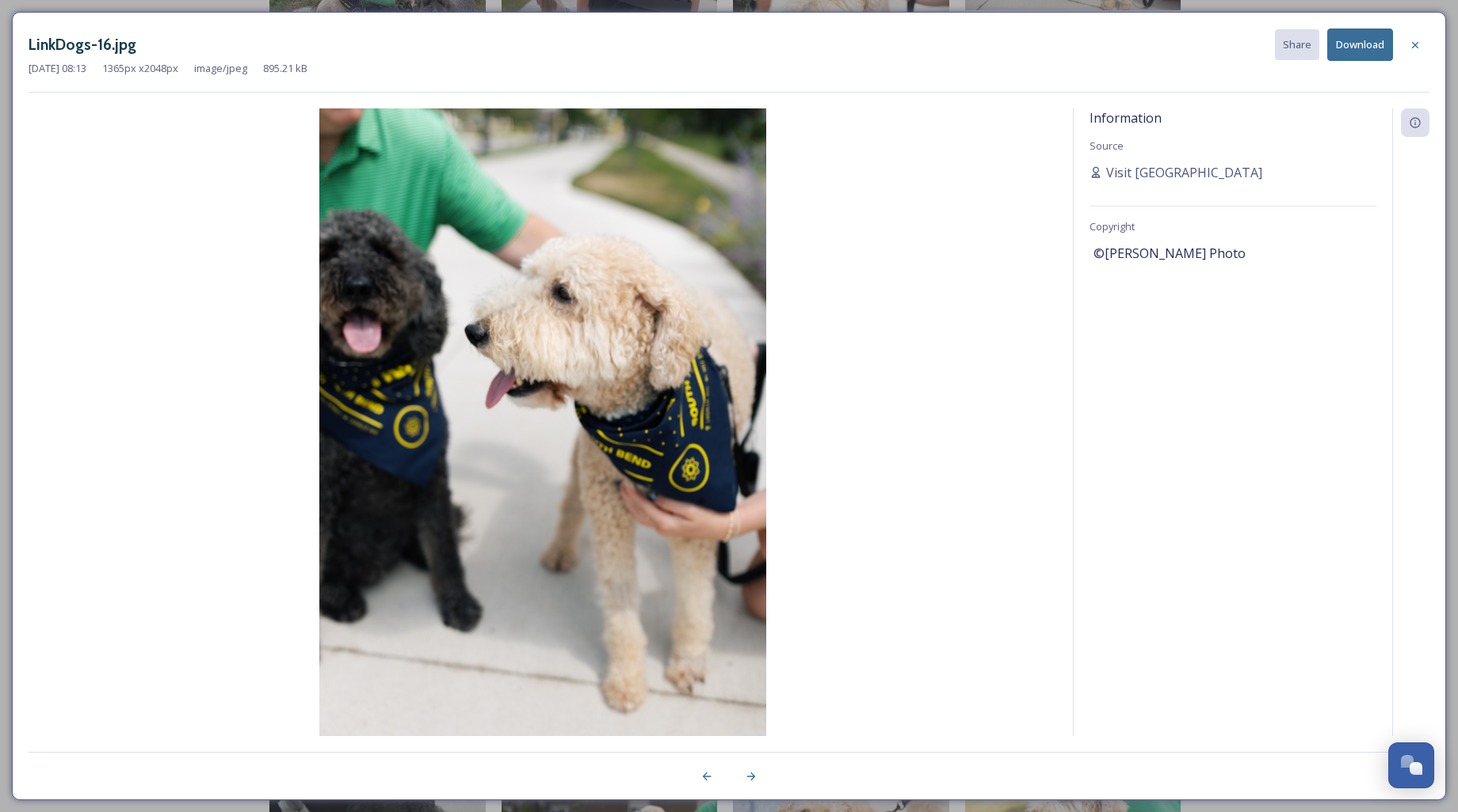
click at [1371, 48] on button "Download" at bounding box center [1359, 44] width 66 height 32
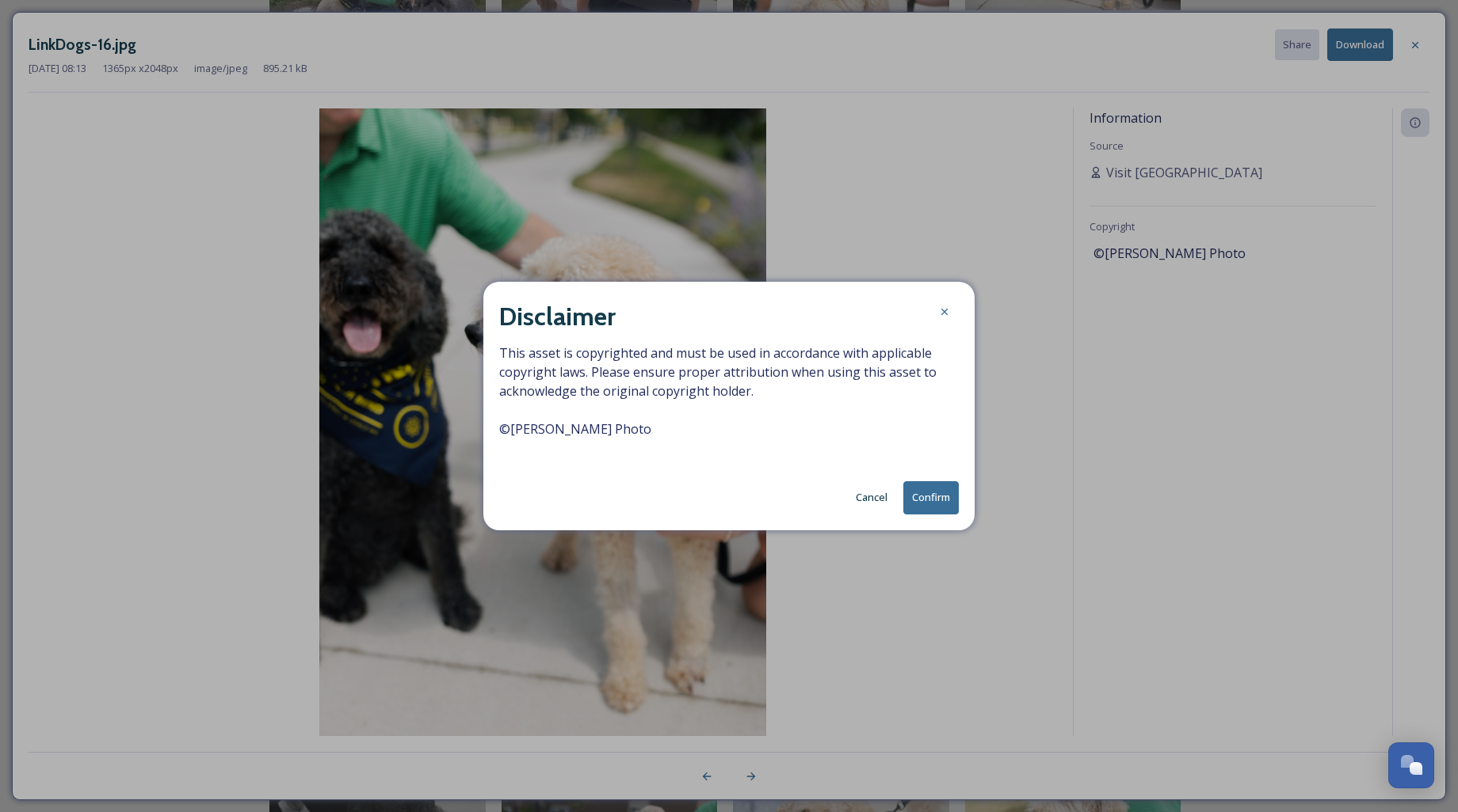
click at [934, 495] on button "Confirm" at bounding box center [930, 497] width 56 height 32
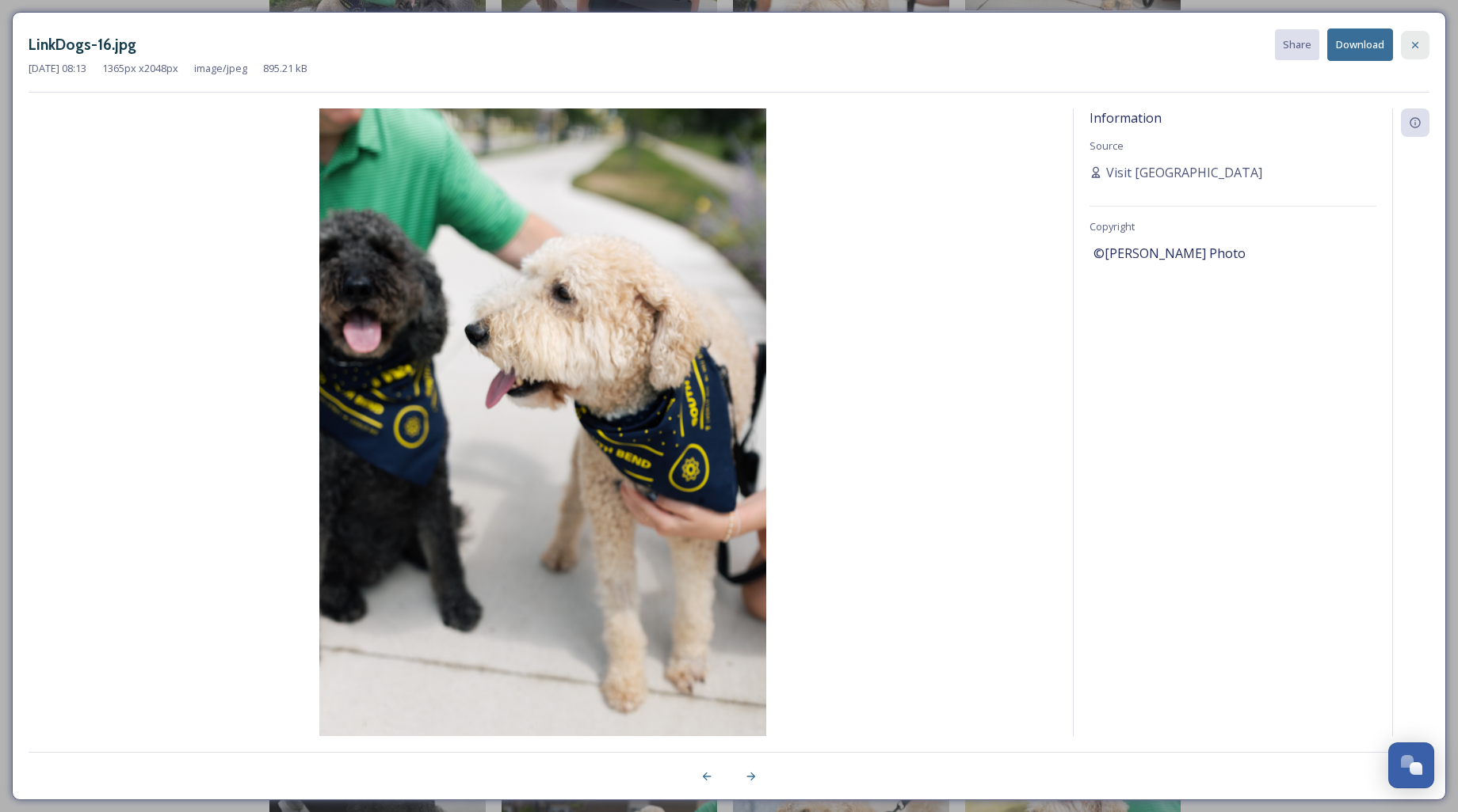
click at [1412, 44] on icon at bounding box center [1414, 45] width 12 height 12
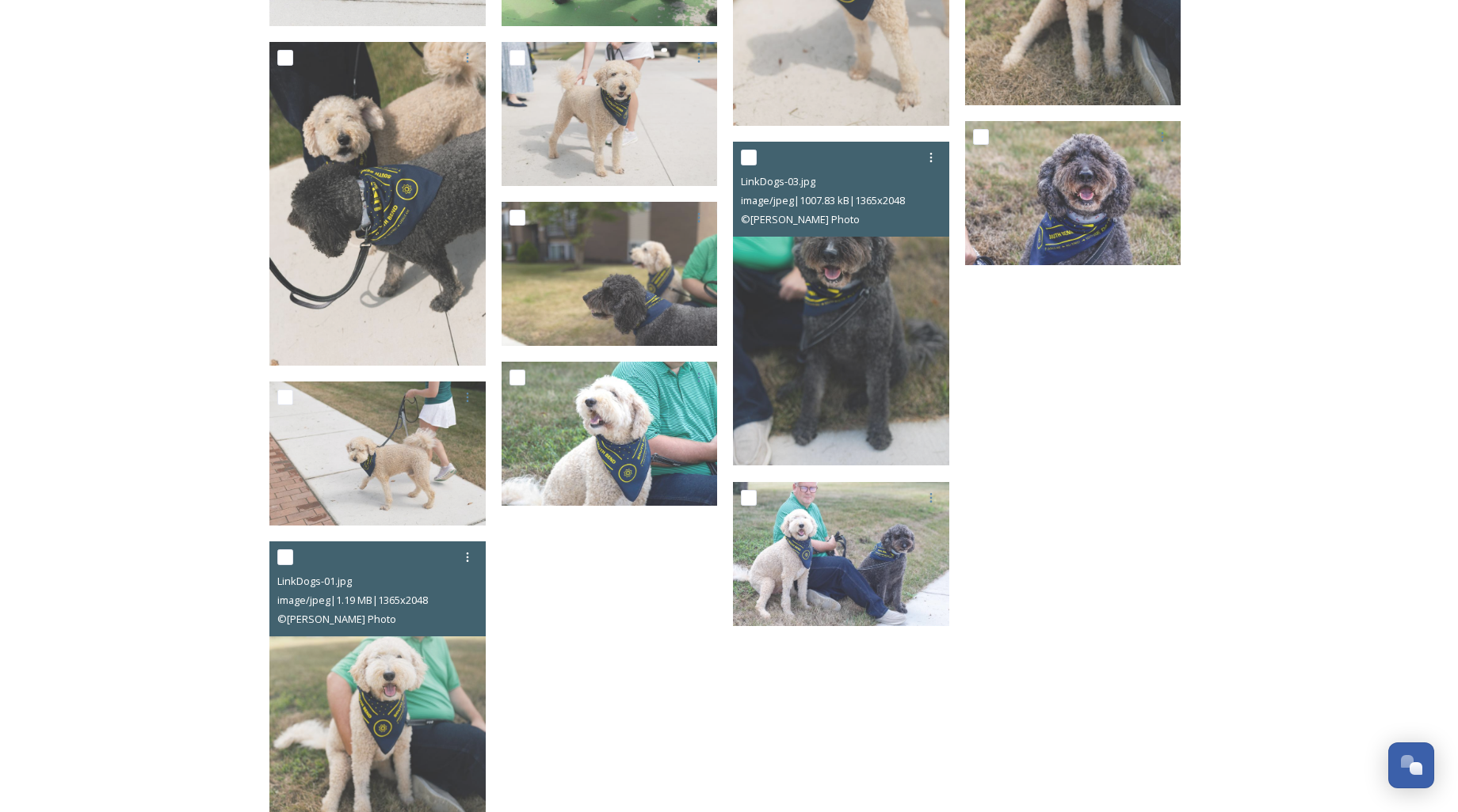
scroll to position [2560, 0]
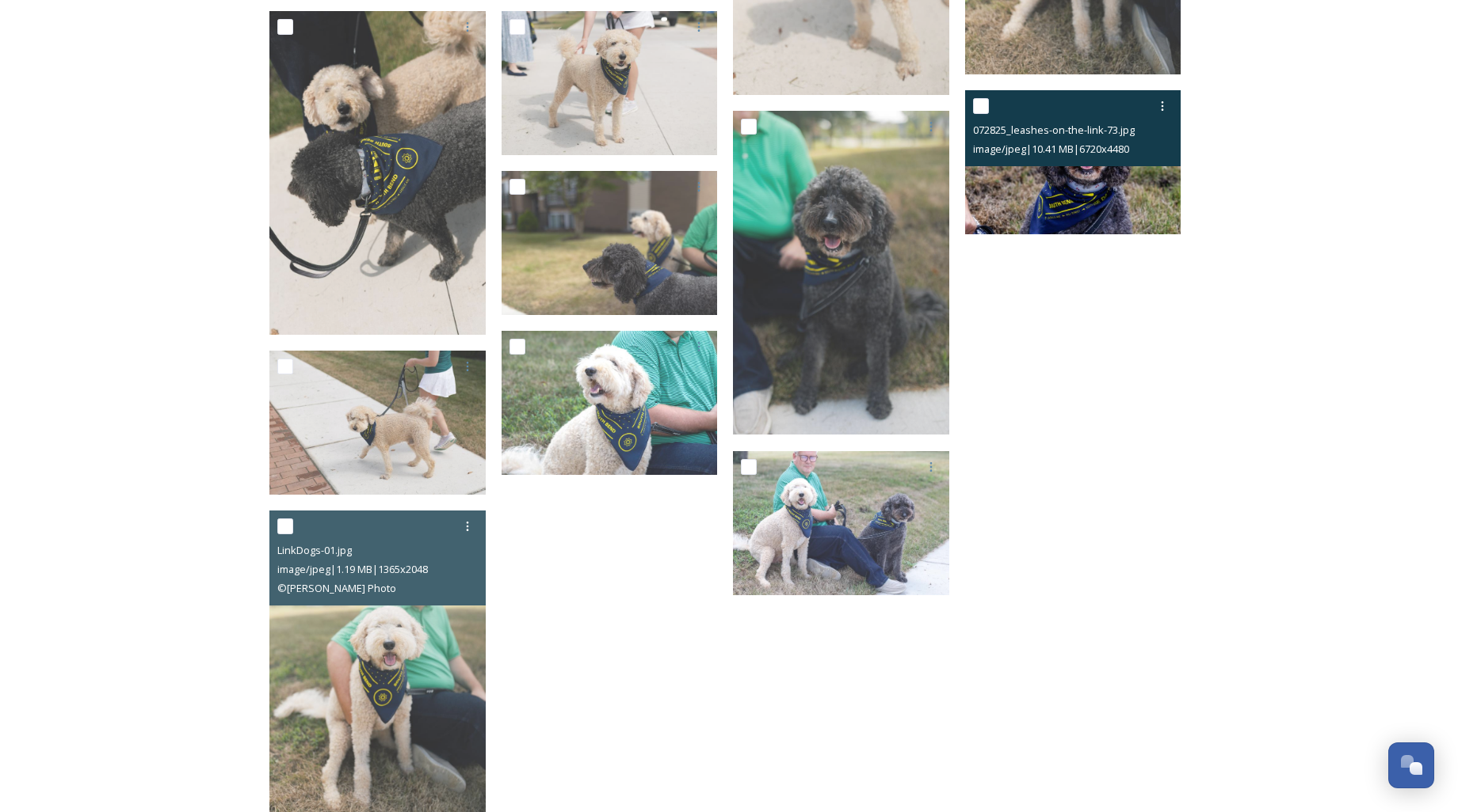
click at [1100, 187] on img at bounding box center [1073, 163] width 217 height 144
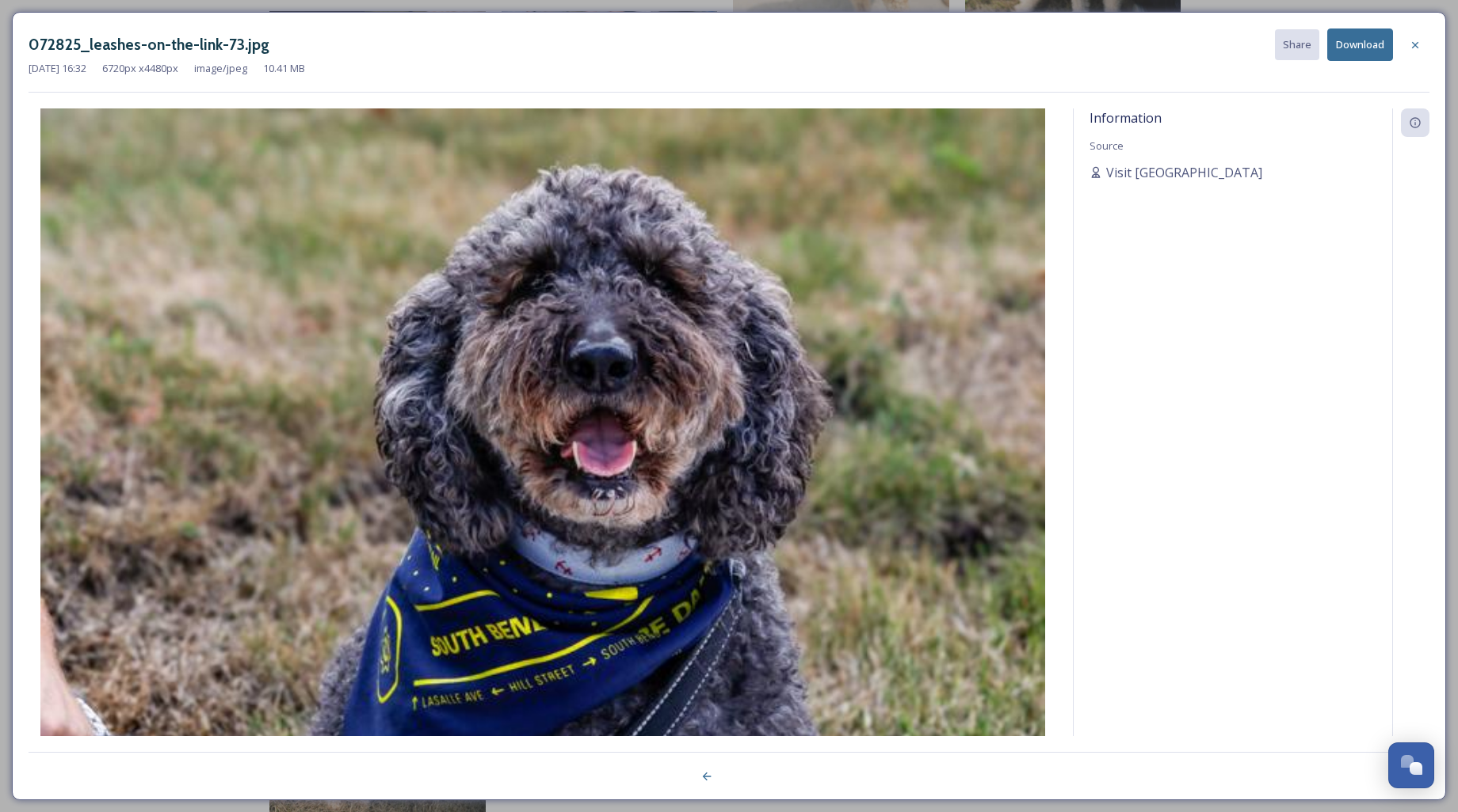
click at [1339, 52] on button "Download" at bounding box center [1359, 44] width 66 height 32
